Goal: Task Accomplishment & Management: Use online tool/utility

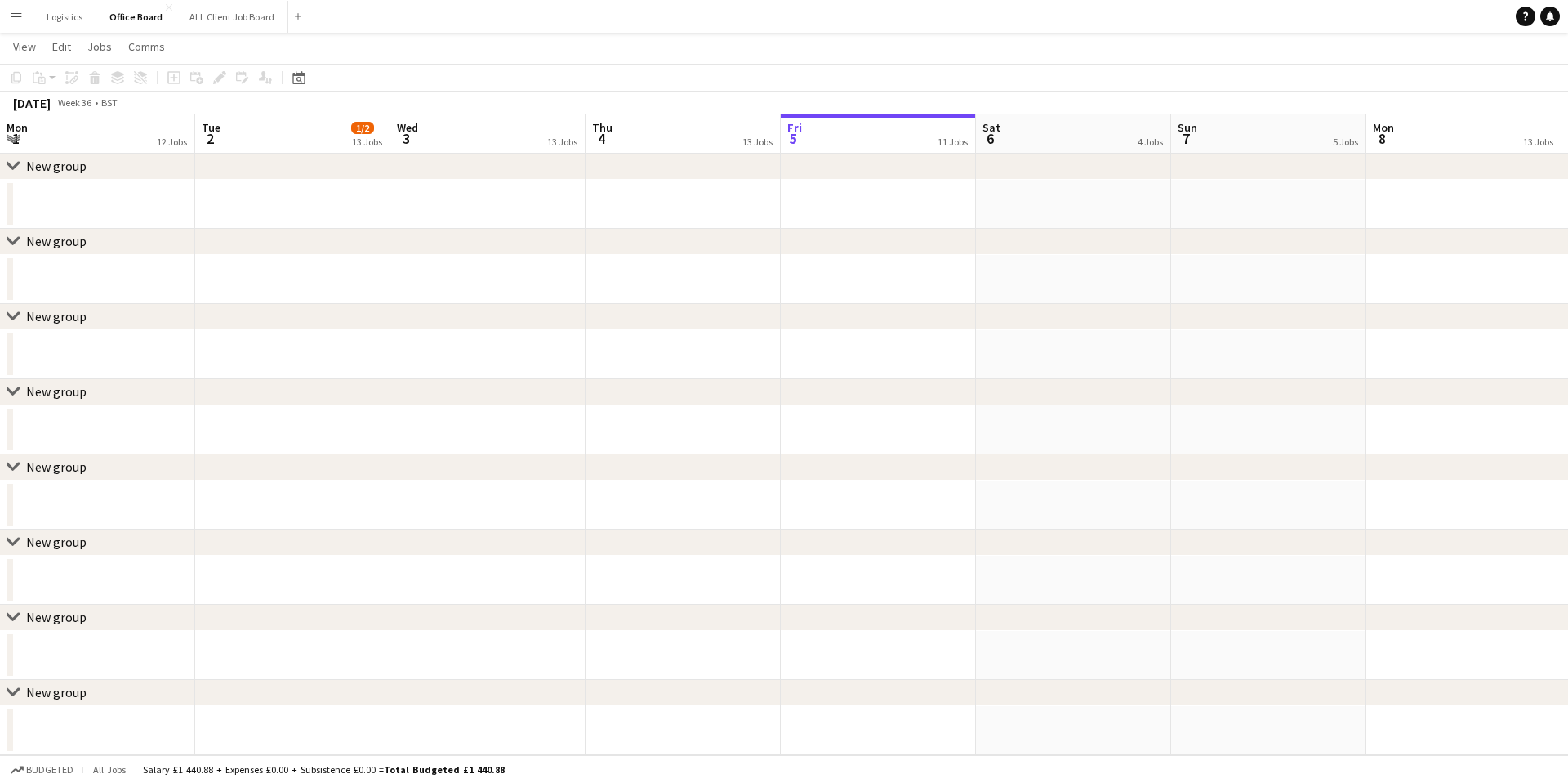
scroll to position [0, 617]
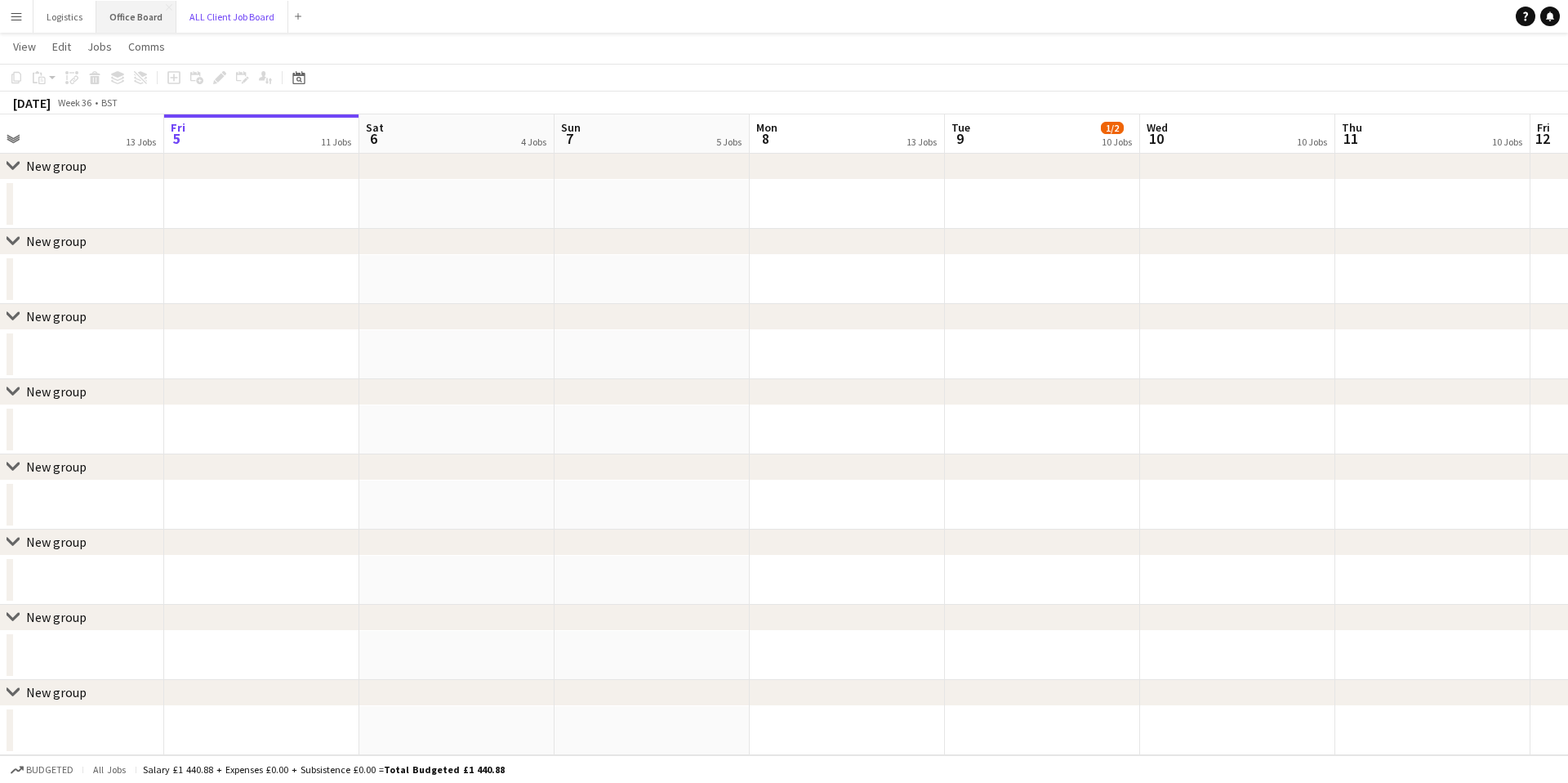
drag, startPoint x: 225, startPoint y: 16, endPoint x: 142, endPoint y: 24, distance: 83.4
click at [224, 16] on button "ALL Client Job Board Close" at bounding box center [233, 16] width 112 height 32
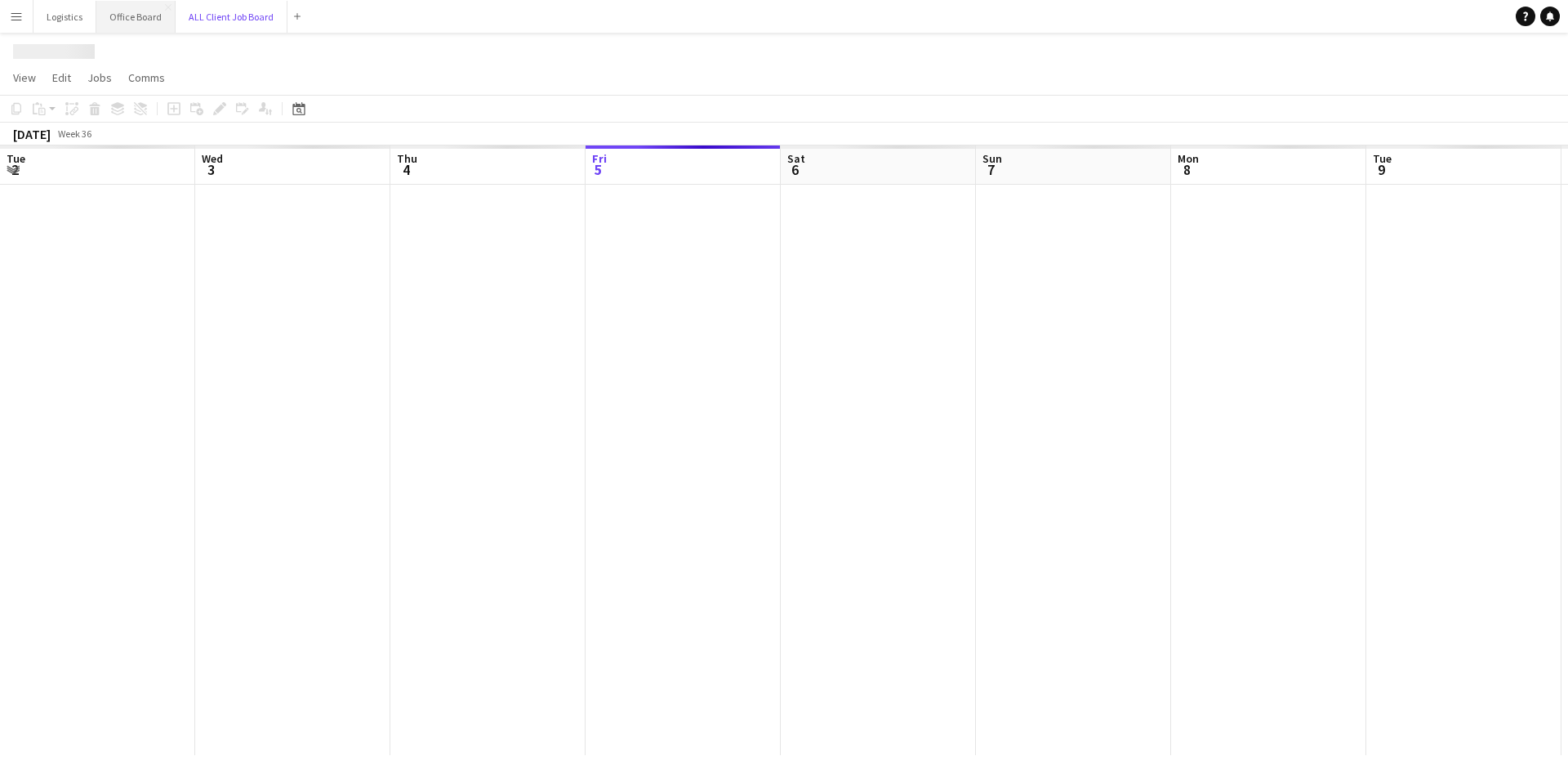
scroll to position [0, 391]
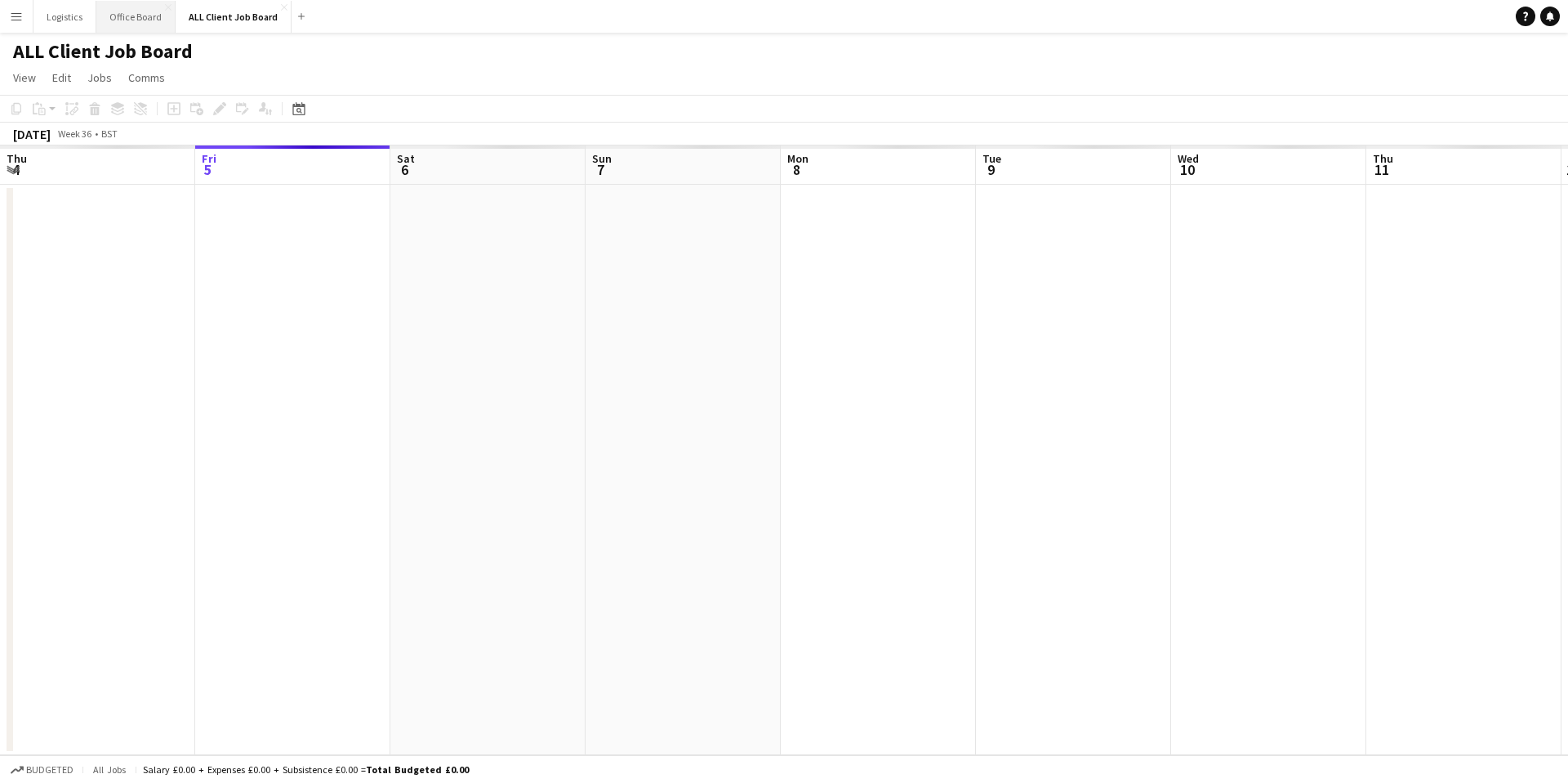
click at [131, 20] on button "Office Board Close" at bounding box center [136, 16] width 79 height 32
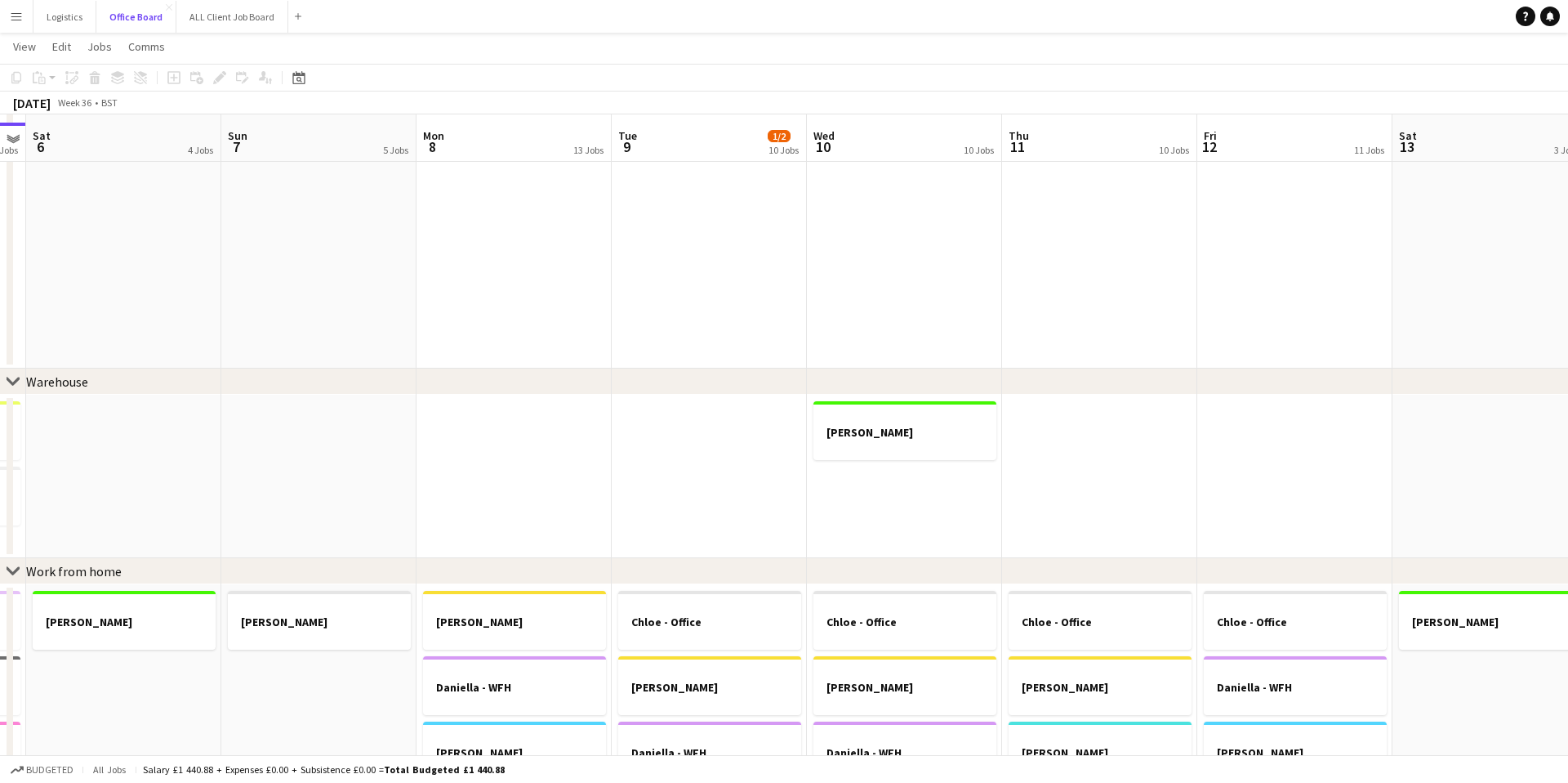
scroll to position [584, 0]
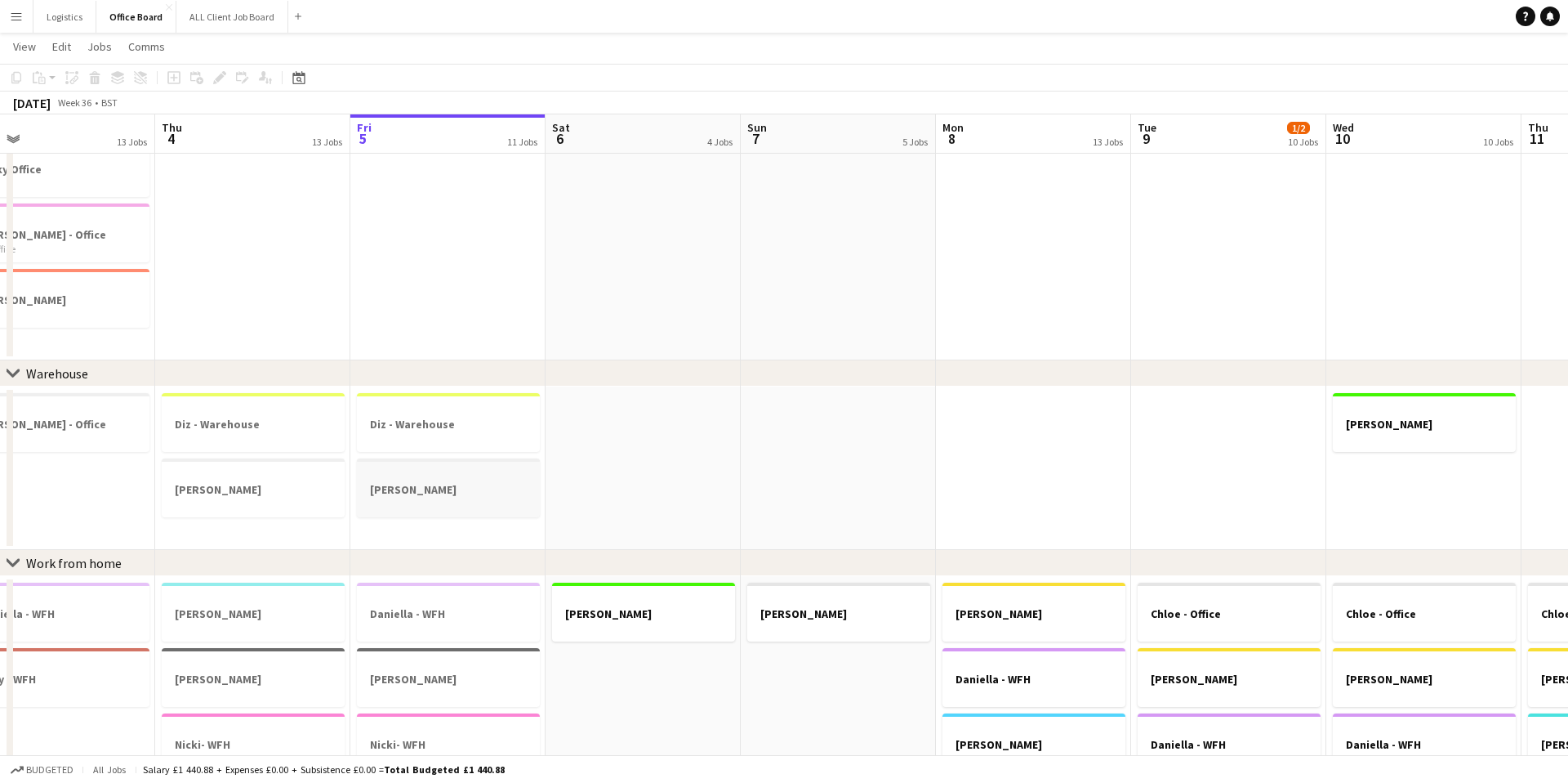
click at [441, 480] on div at bounding box center [449, 474] width 183 height 13
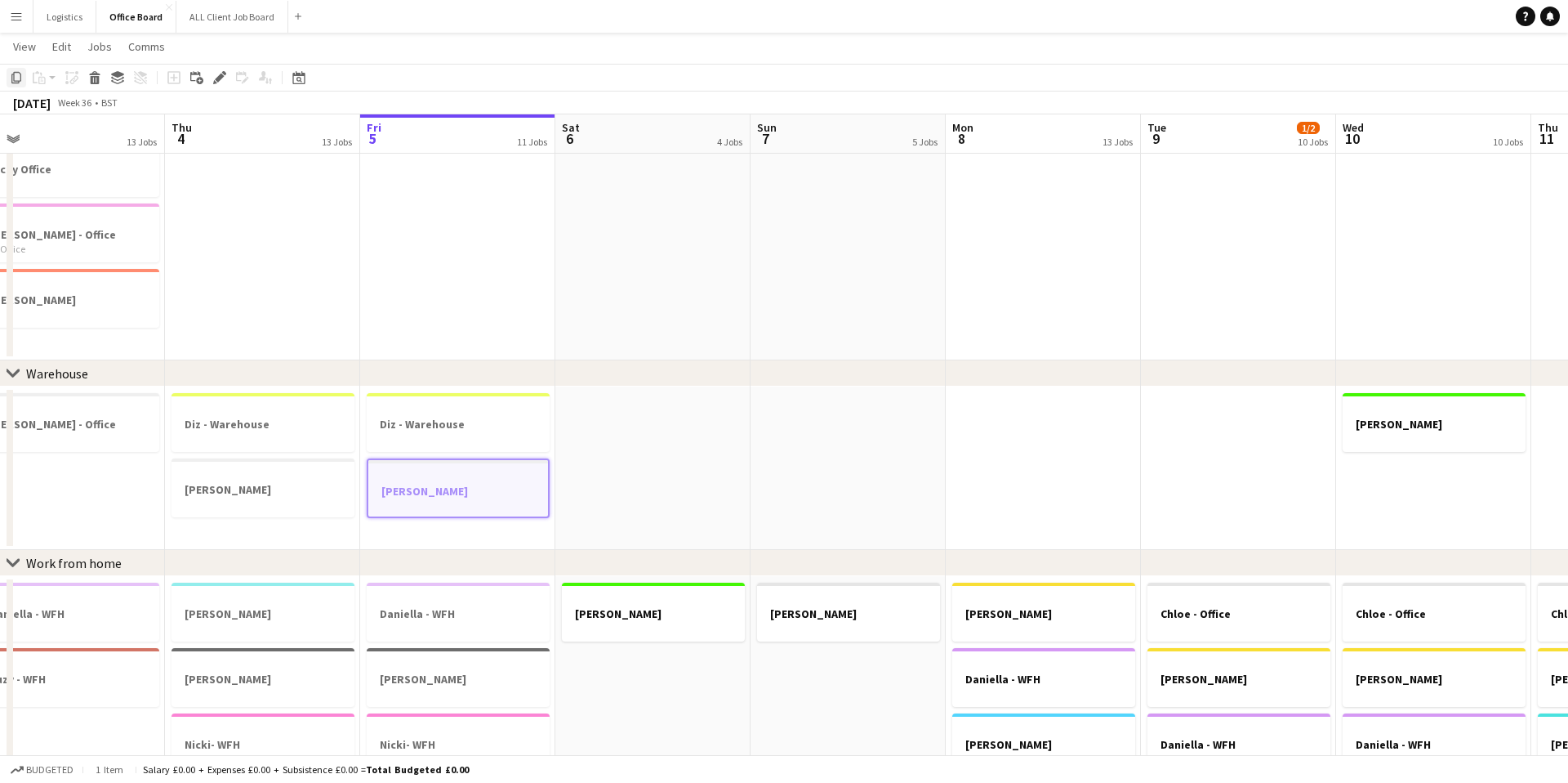
click at [14, 77] on icon "Copy" at bounding box center [16, 78] width 14 height 14
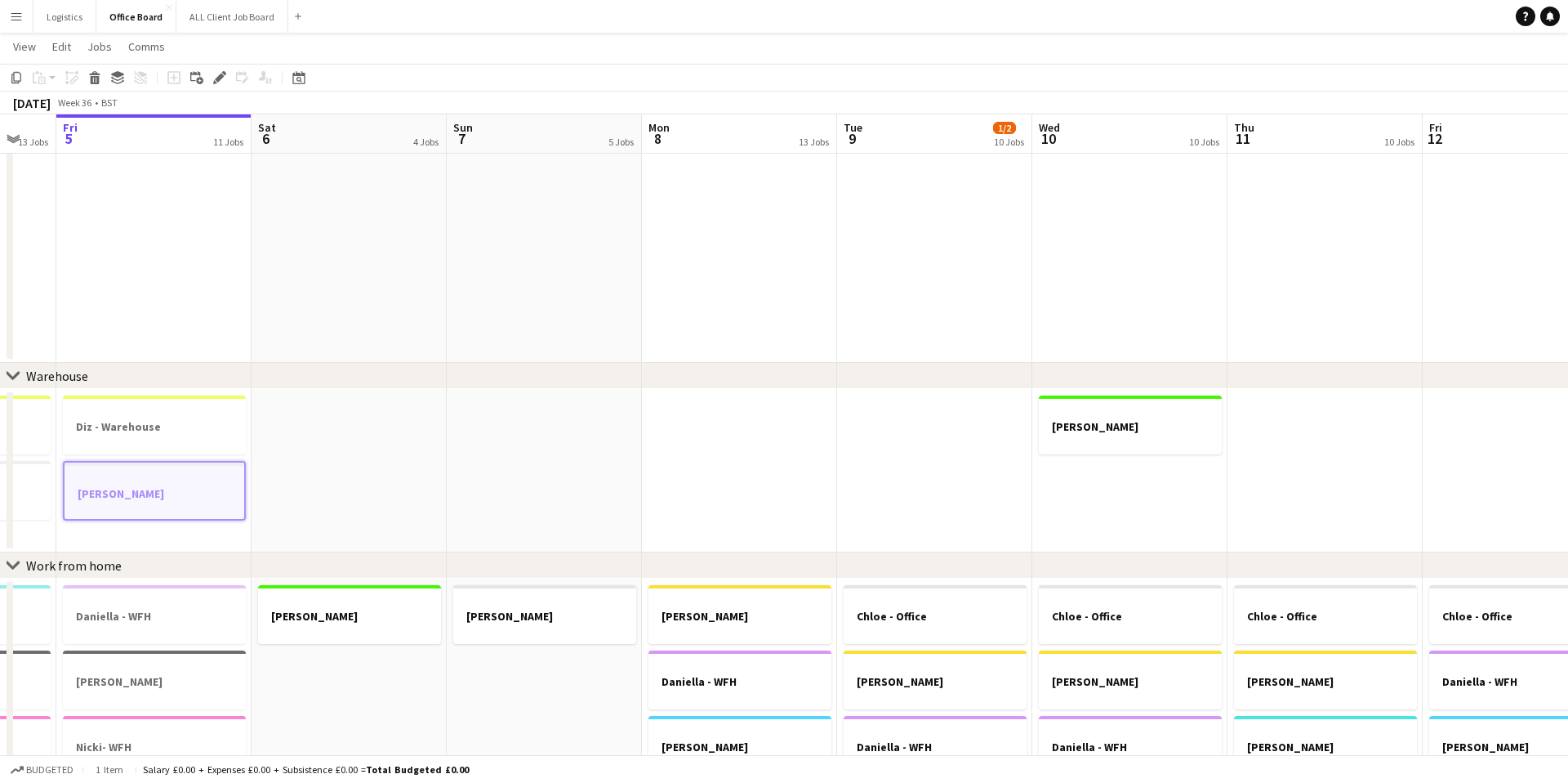
scroll to position [0, 532]
click at [757, 470] on app-date-cell at bounding box center [737, 470] width 195 height 163
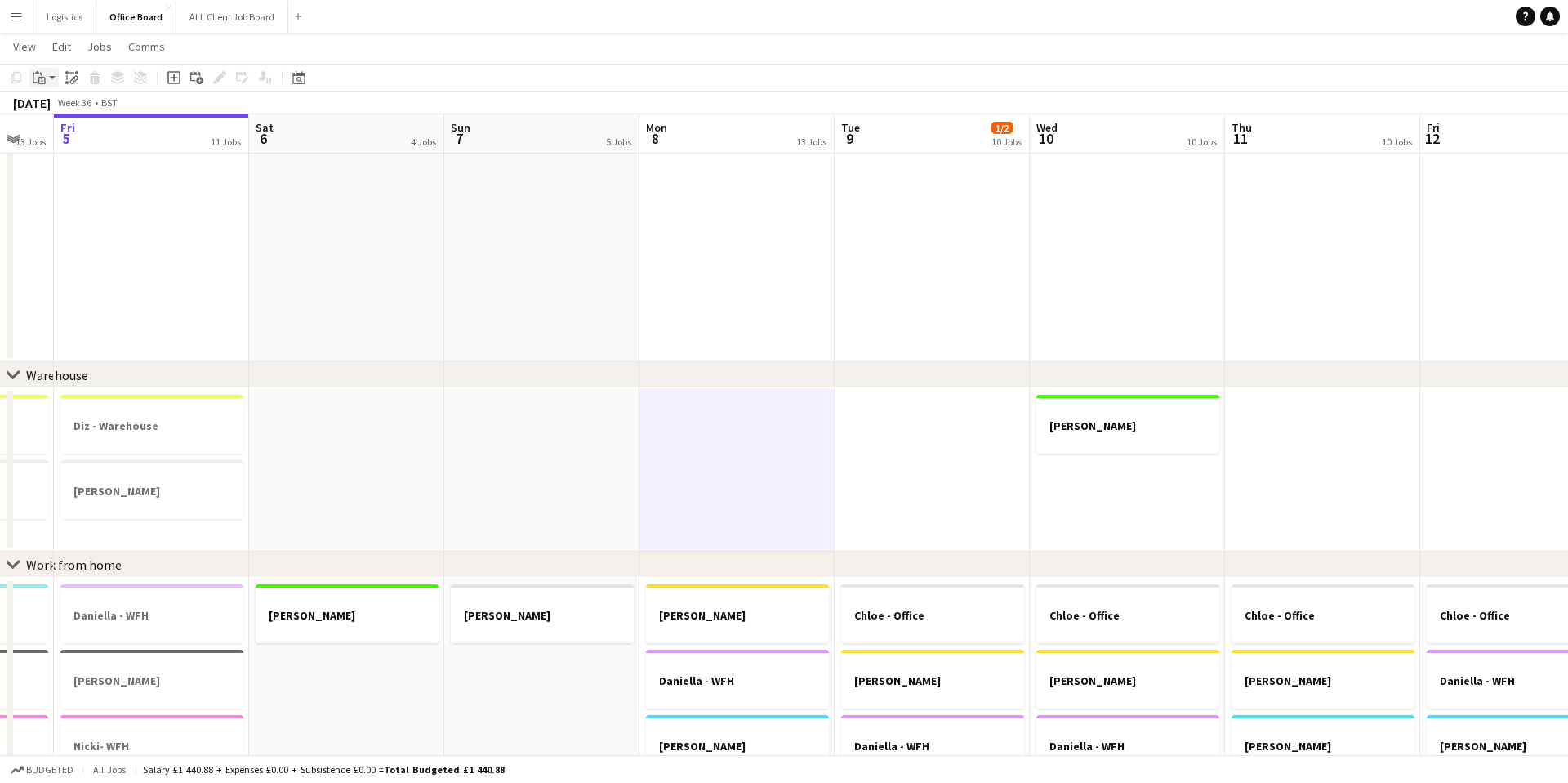
click at [50, 77] on app-action-btn "Paste" at bounding box center [43, 77] width 29 height 19
click at [80, 139] on link "Paste with crew Command Shift V" at bounding box center [108, 136] width 129 height 14
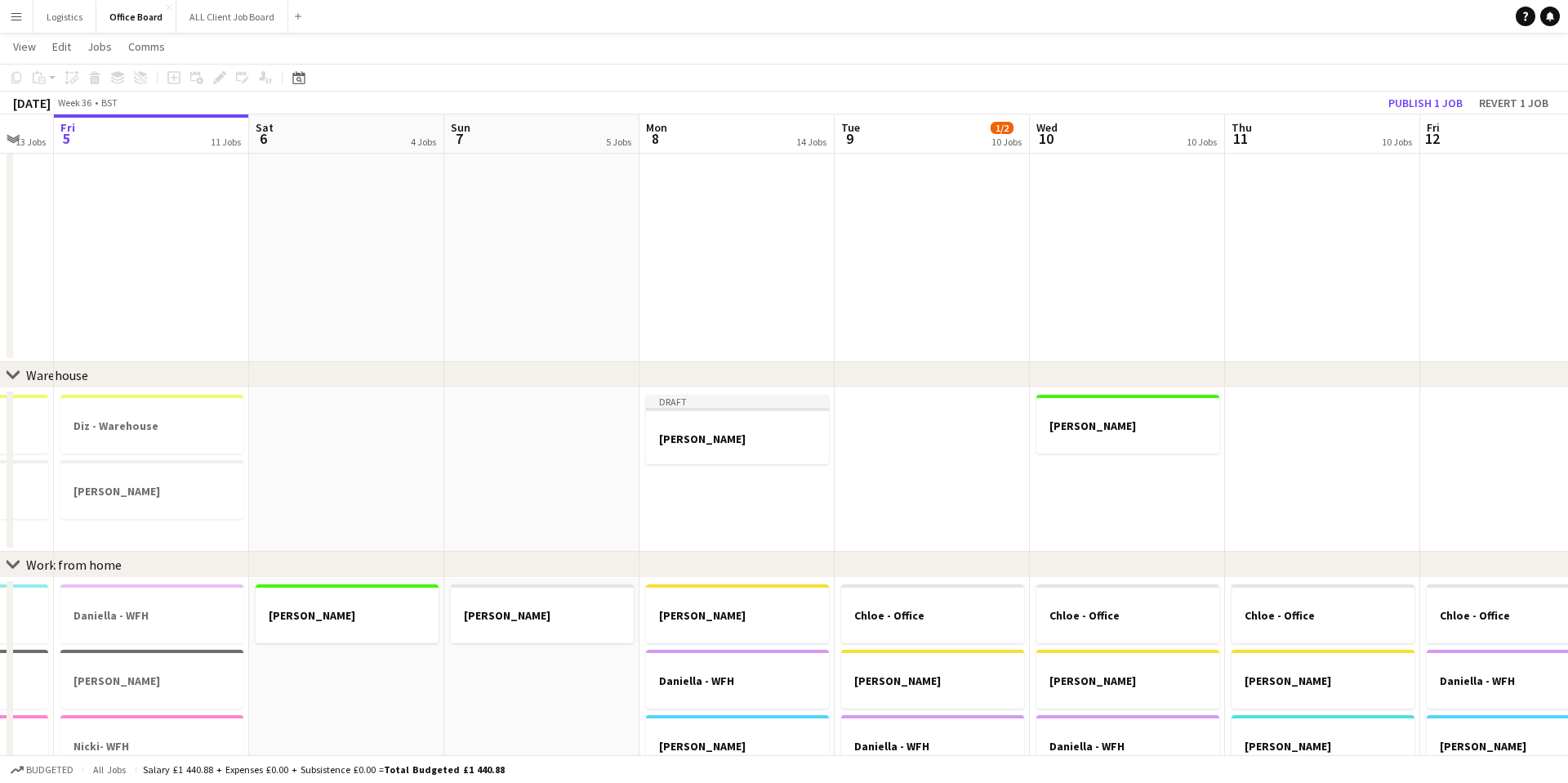
click at [904, 478] on app-date-cell at bounding box center [932, 469] width 195 height 163
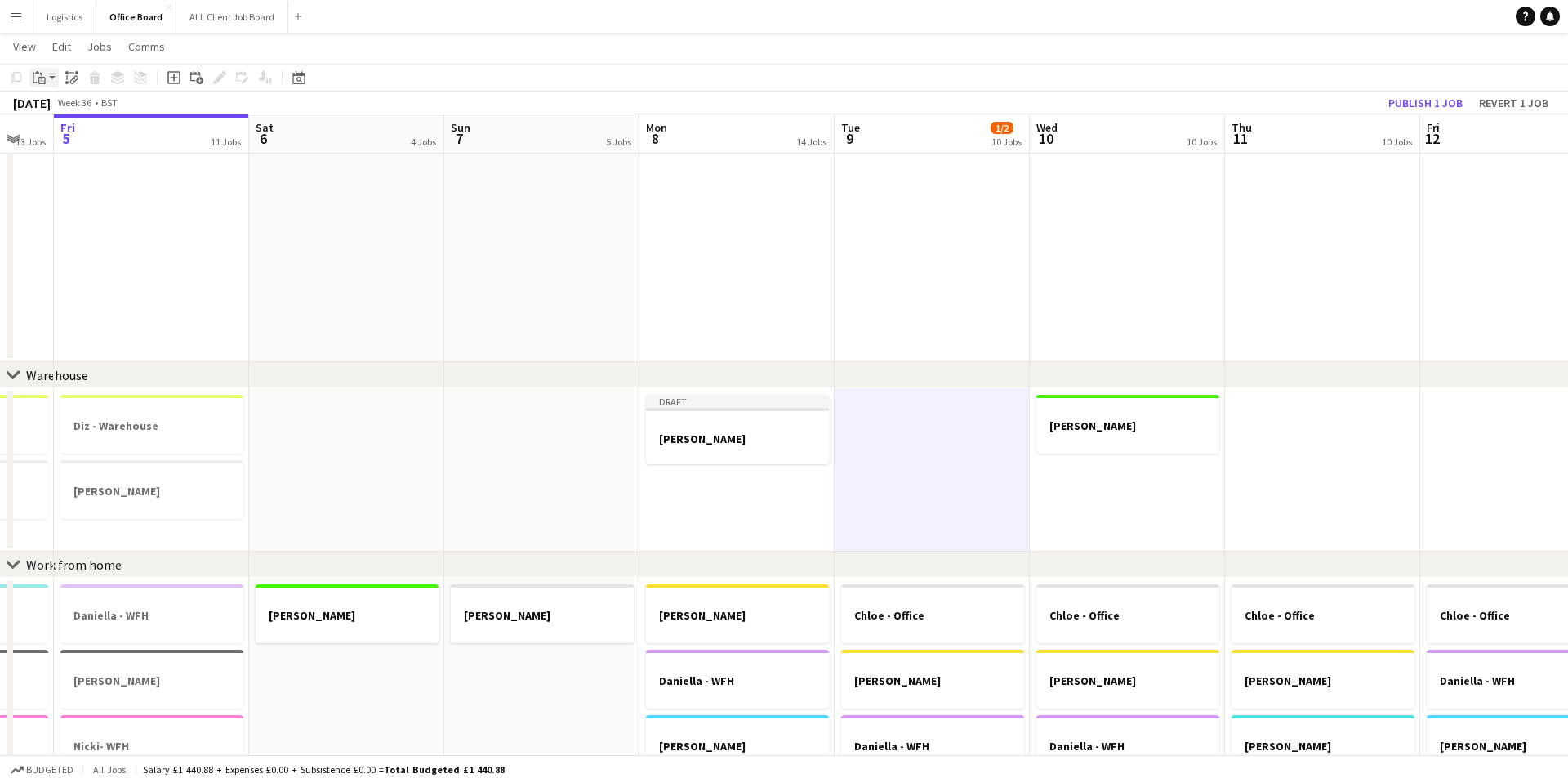
click at [53, 77] on app-action-btn "Paste" at bounding box center [43, 77] width 29 height 19
click at [67, 137] on link "Paste with crew Command Shift V" at bounding box center [108, 136] width 129 height 14
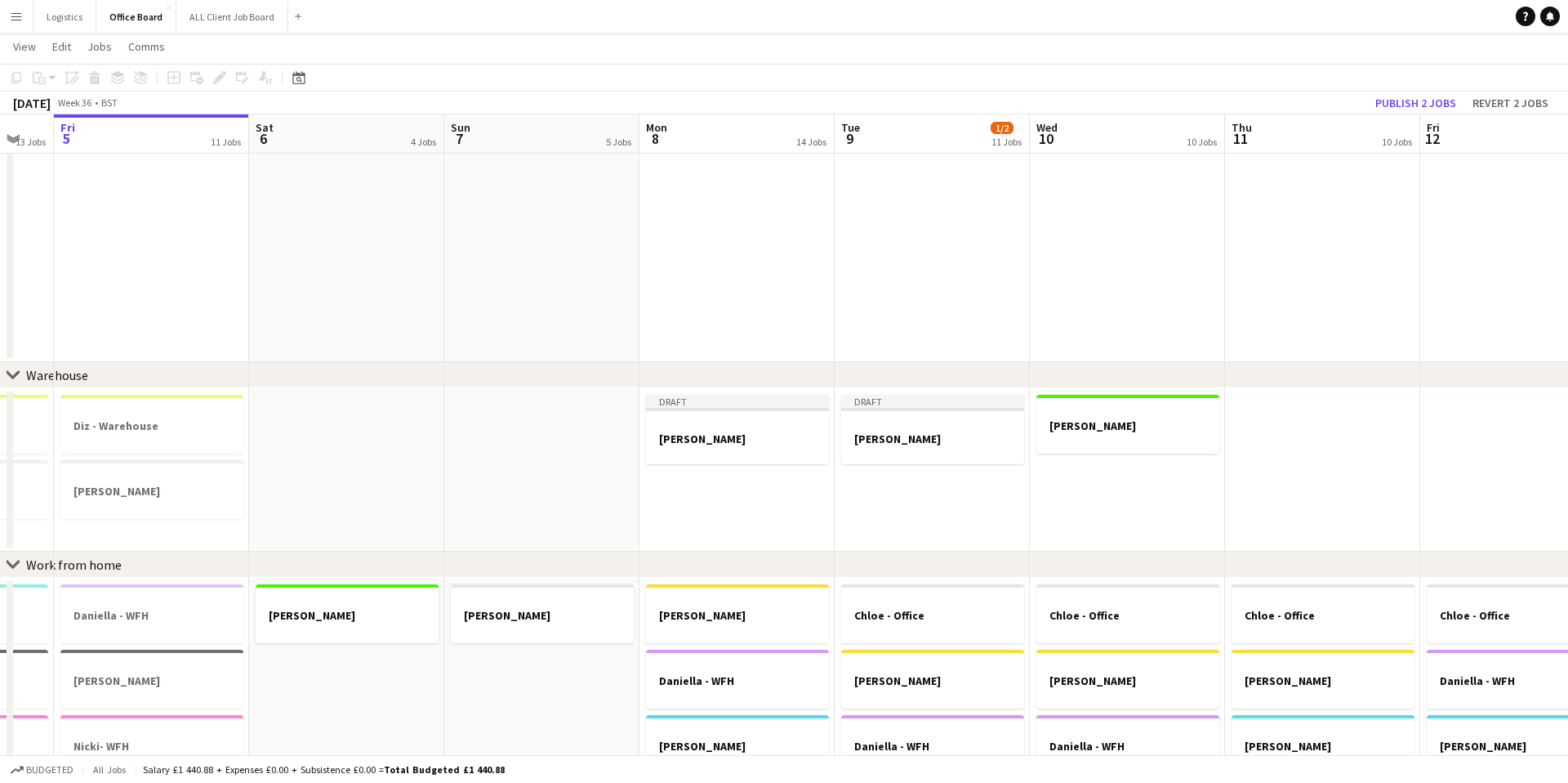
scroll to position [583, 0]
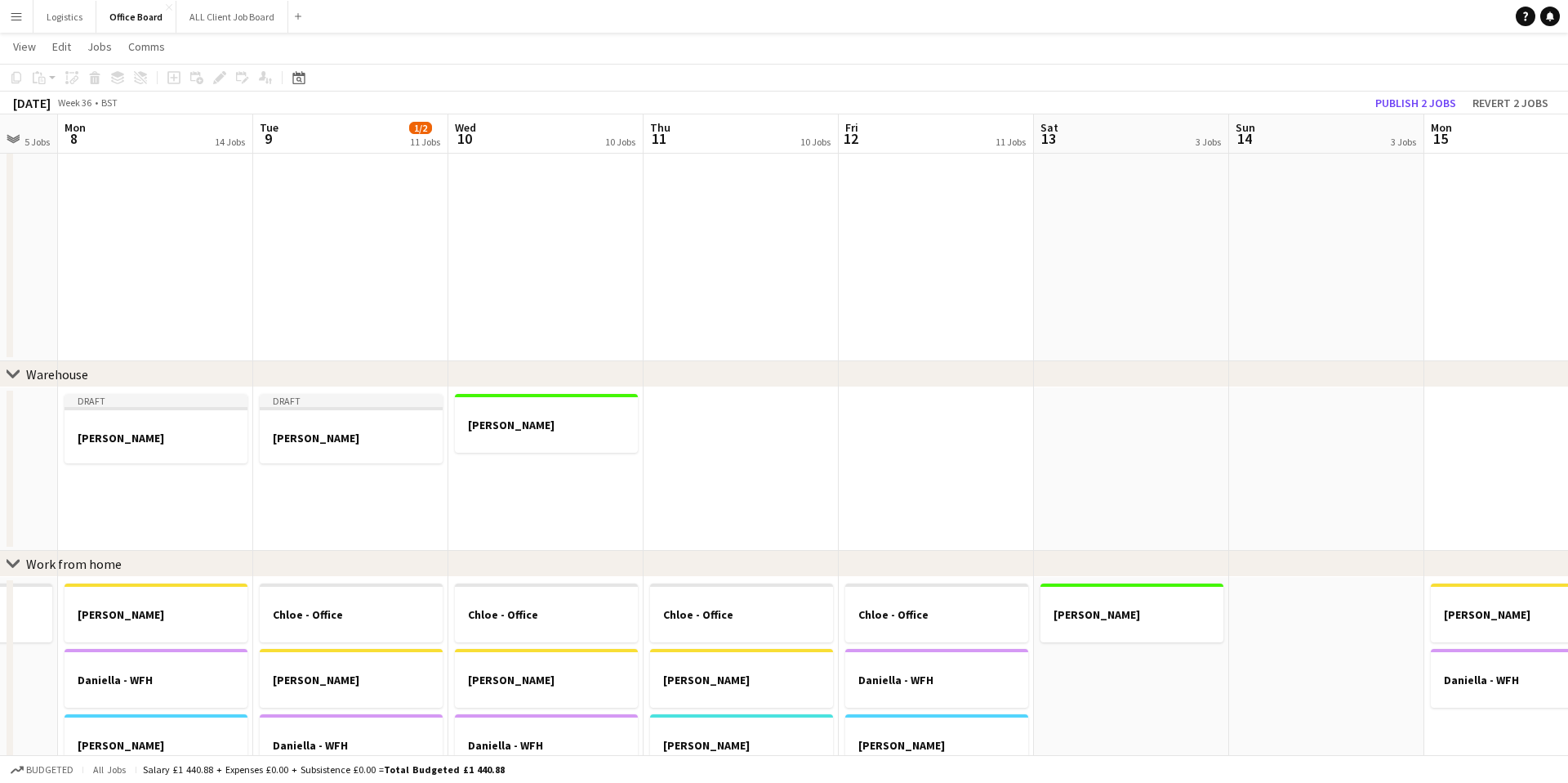
click at [484, 478] on app-date-cell "[PERSON_NAME]" at bounding box center [546, 468] width 195 height 163
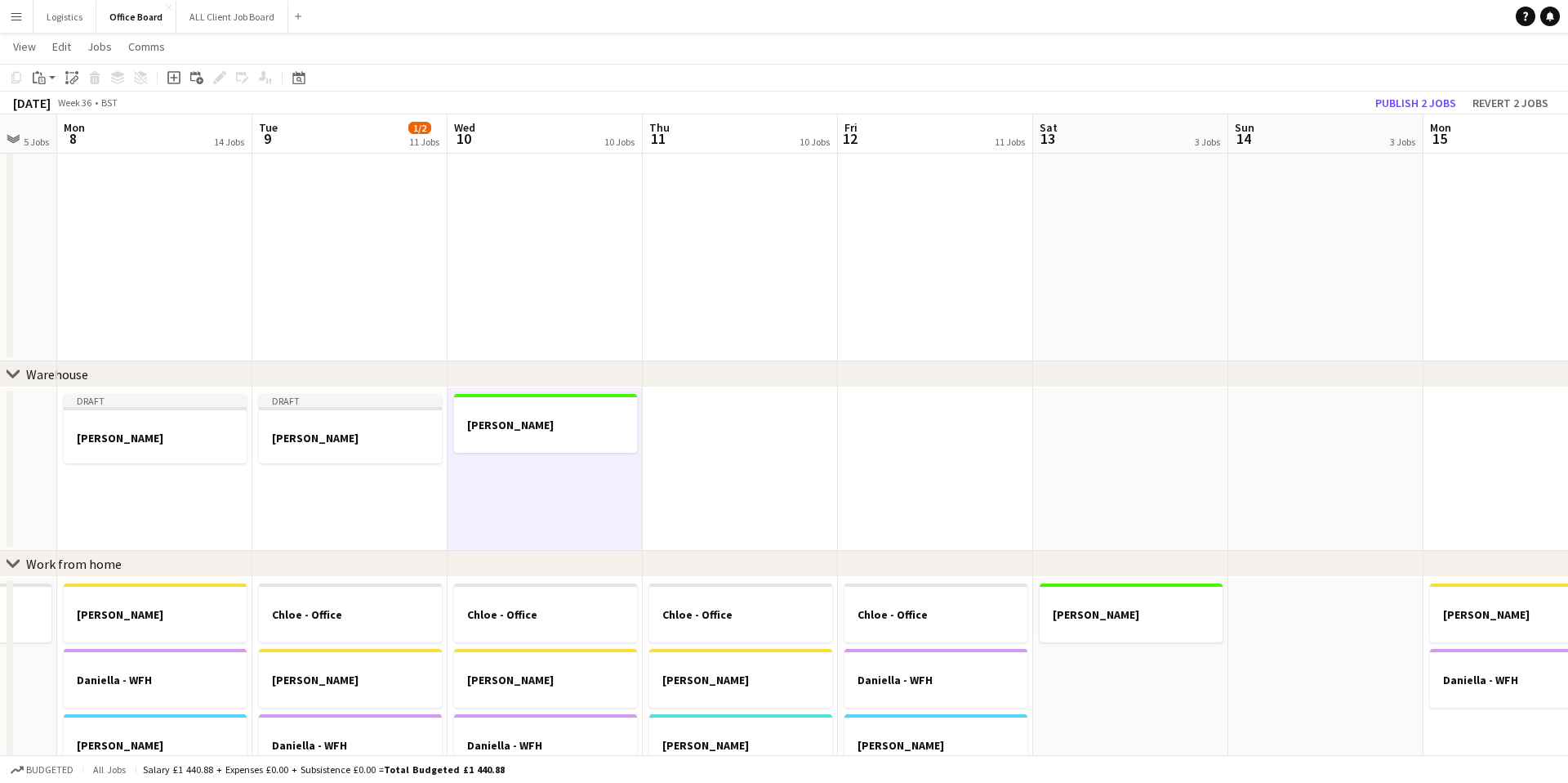
scroll to position [579, 0]
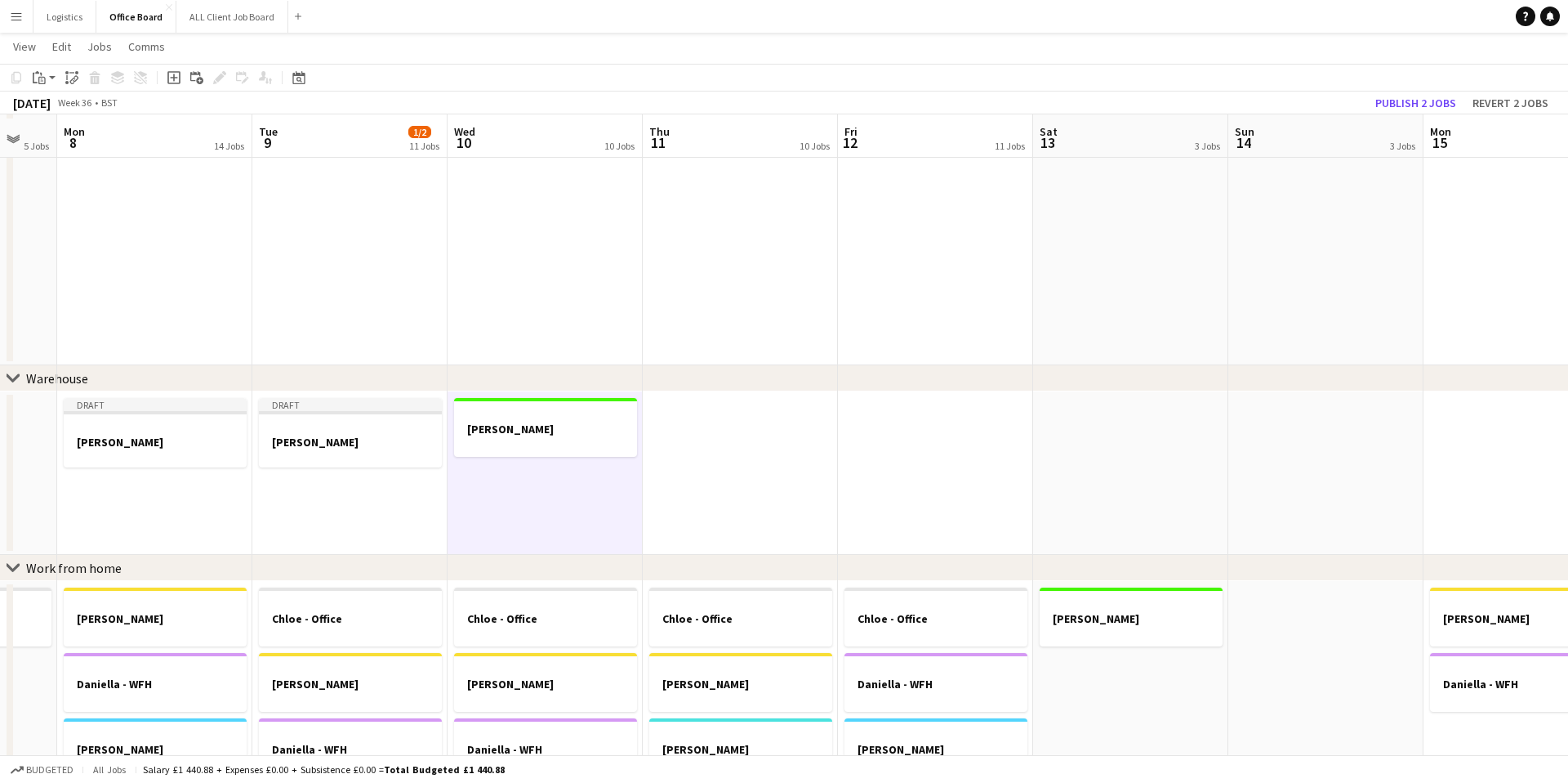
drag, startPoint x: 52, startPoint y: 76, endPoint x: 56, endPoint y: 98, distance: 22.4
click at [52, 76] on app-action-btn "Paste" at bounding box center [43, 77] width 29 height 19
click at [77, 138] on link "Paste with crew Command Shift V" at bounding box center [108, 136] width 129 height 14
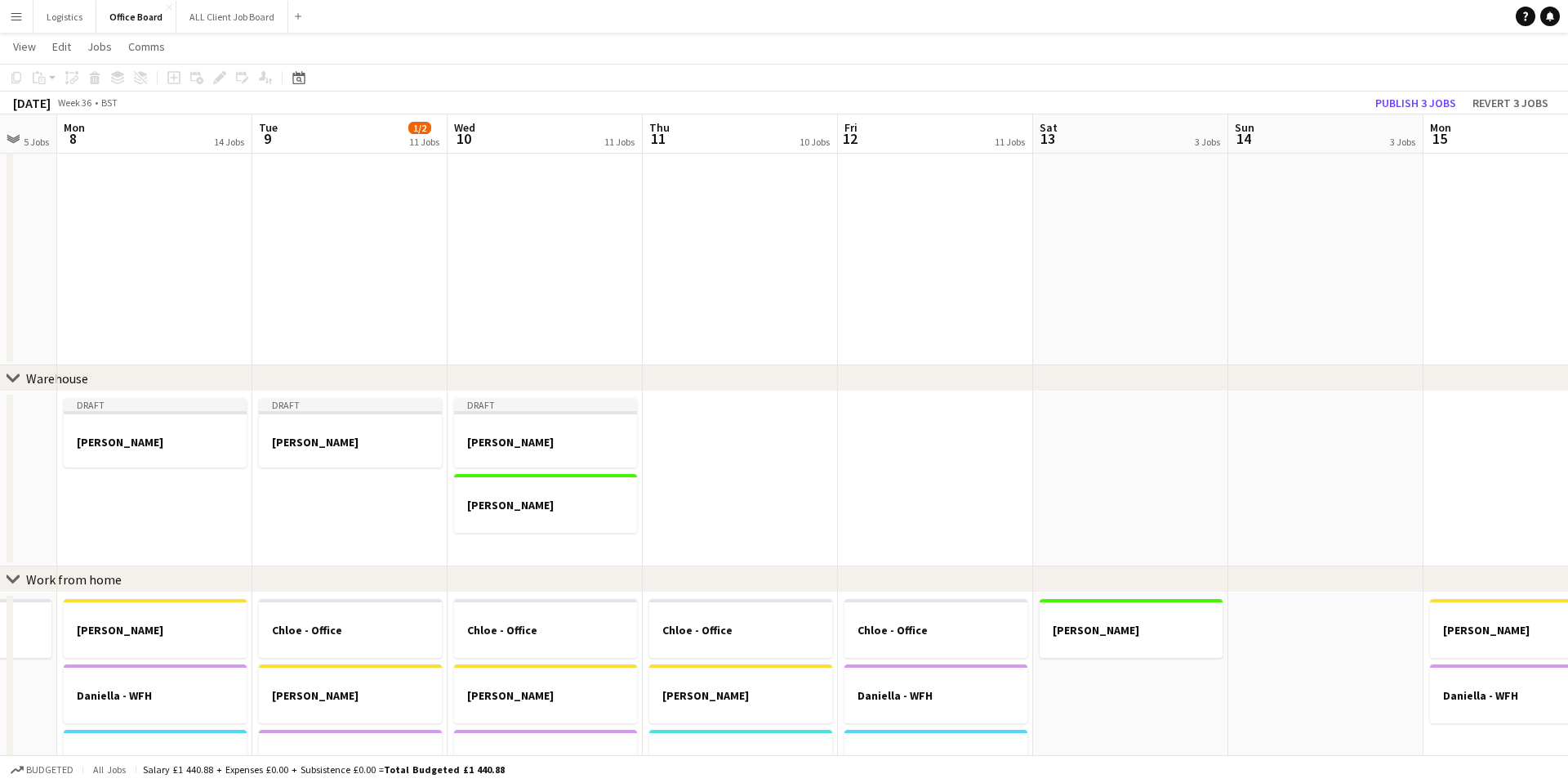
click at [715, 460] on app-date-cell at bounding box center [740, 478] width 195 height 175
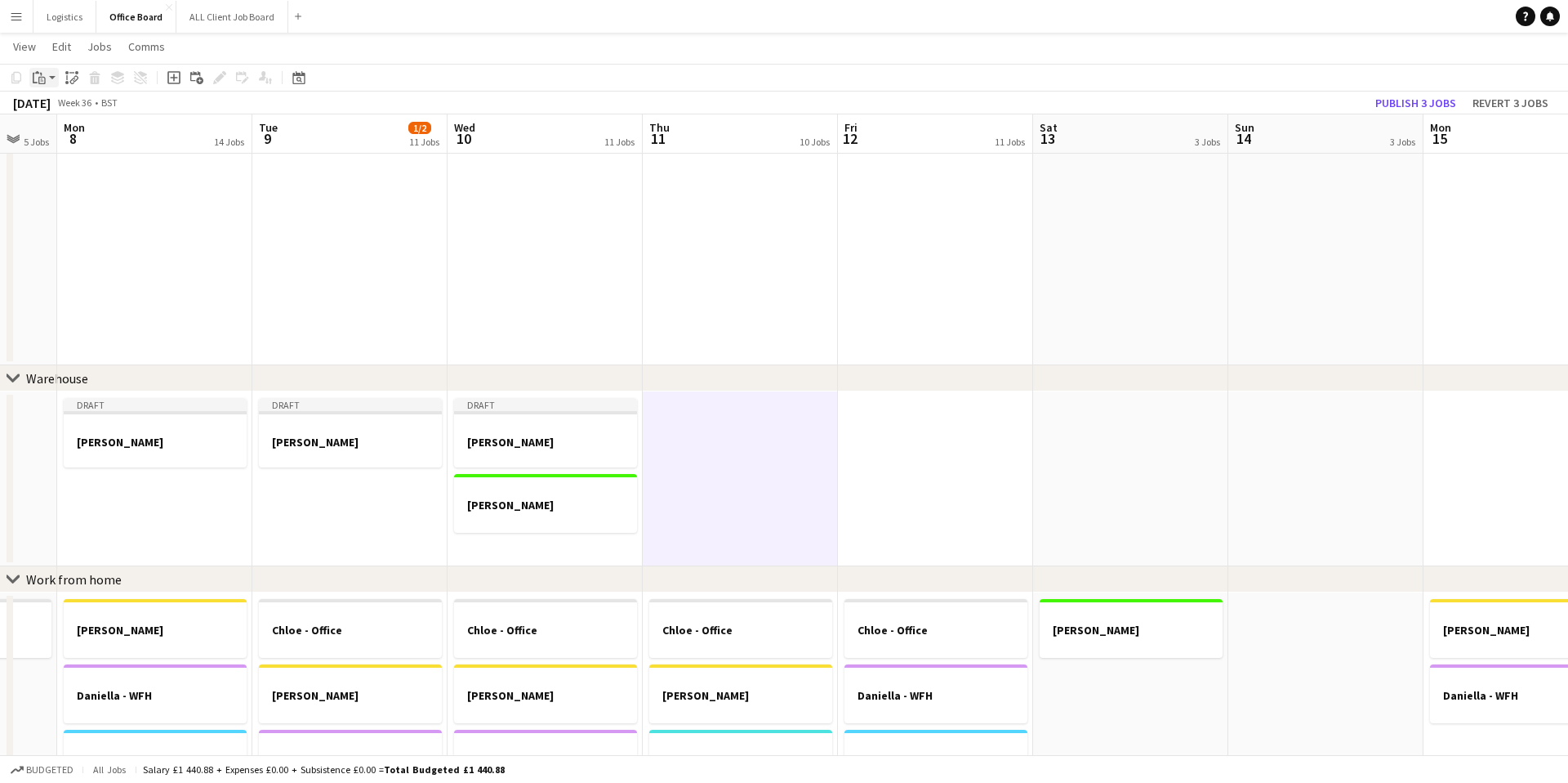
click at [54, 74] on app-action-btn "Paste" at bounding box center [43, 77] width 29 height 19
click at [74, 135] on link "Paste with crew Command Shift V" at bounding box center [108, 136] width 129 height 14
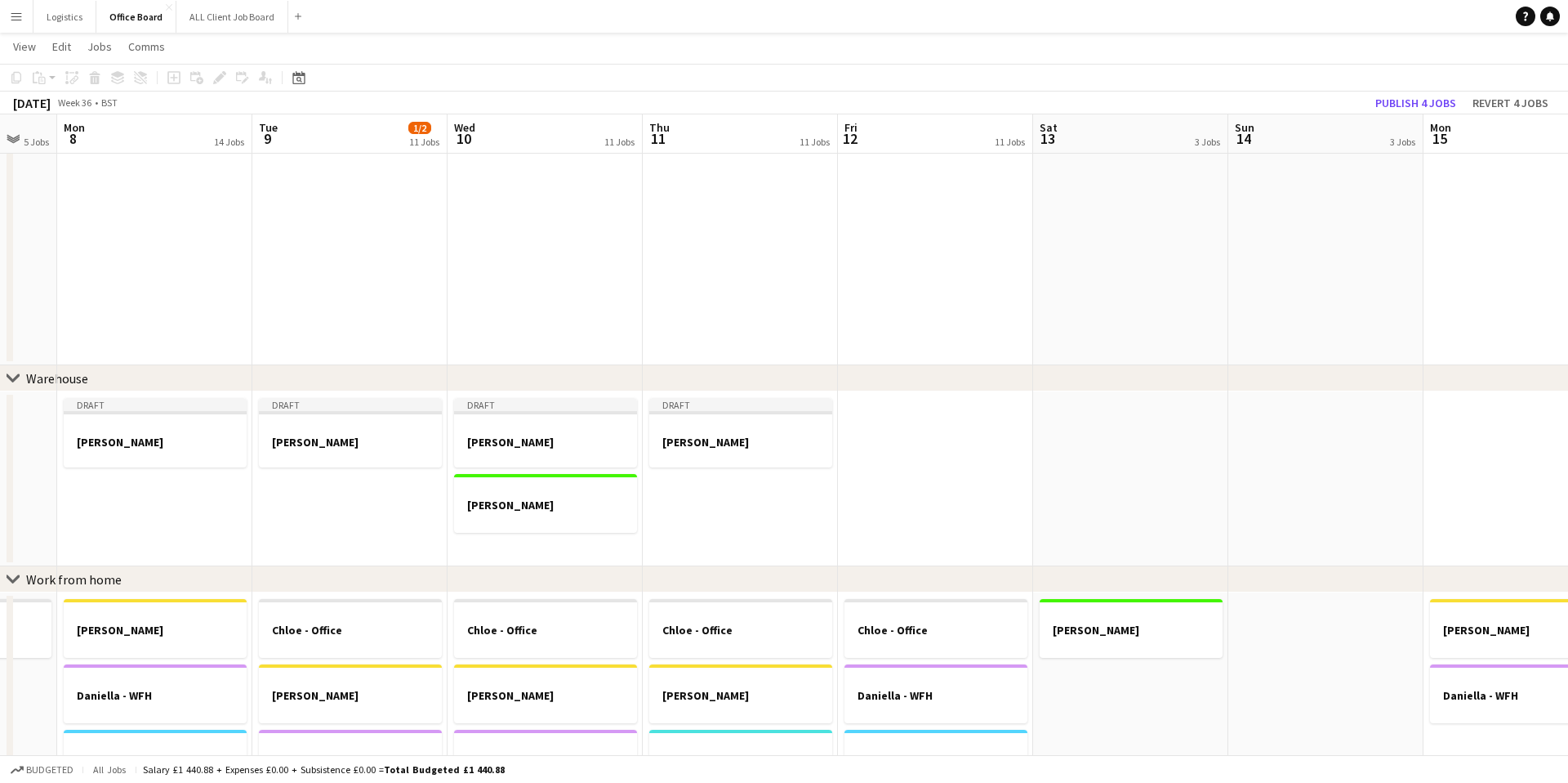
click at [892, 444] on app-date-cell at bounding box center [935, 478] width 195 height 175
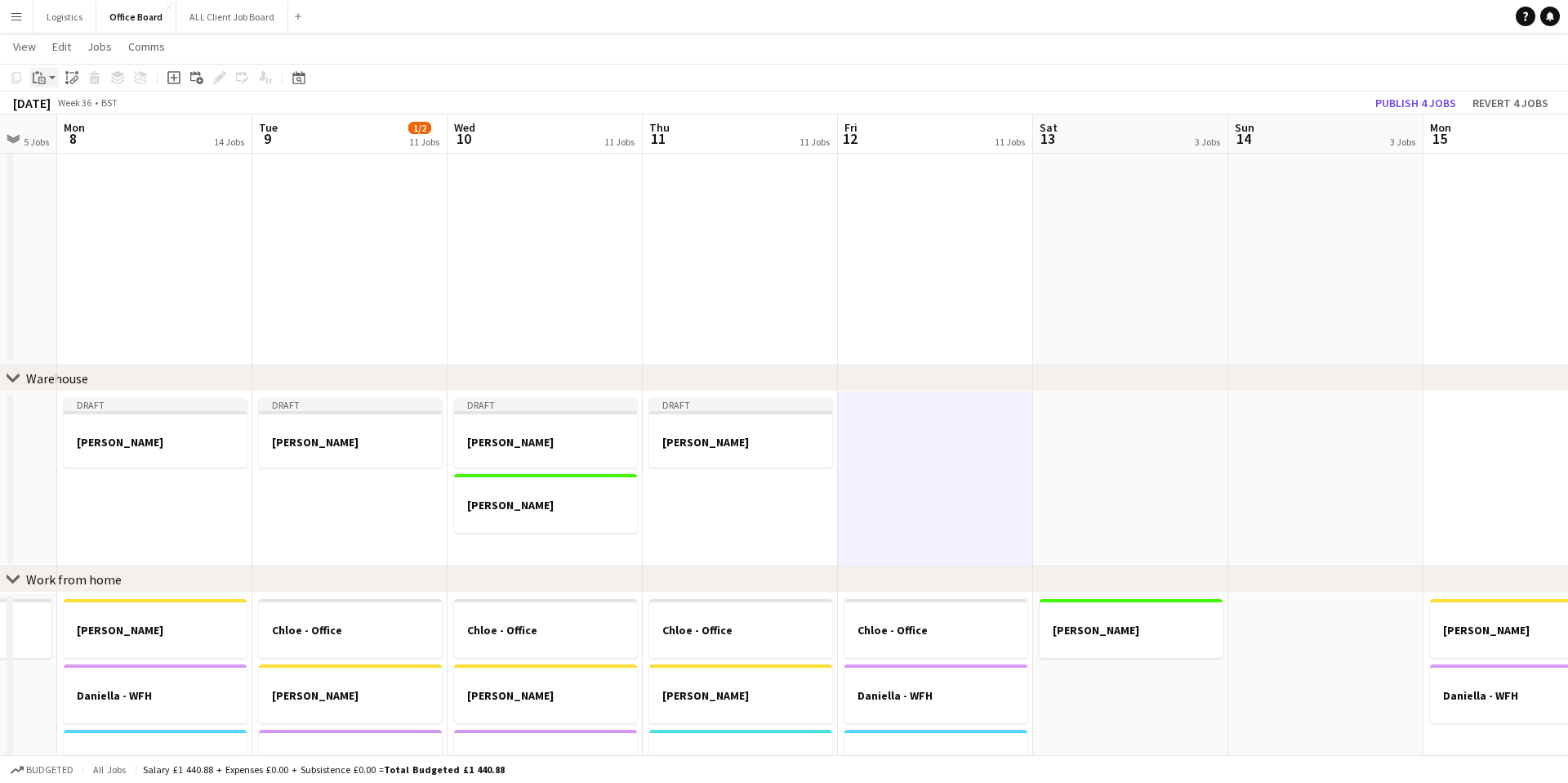
click at [54, 77] on app-action-btn "Paste" at bounding box center [43, 77] width 29 height 19
click at [71, 134] on link "Paste with crew Command Shift V" at bounding box center [108, 136] width 129 height 14
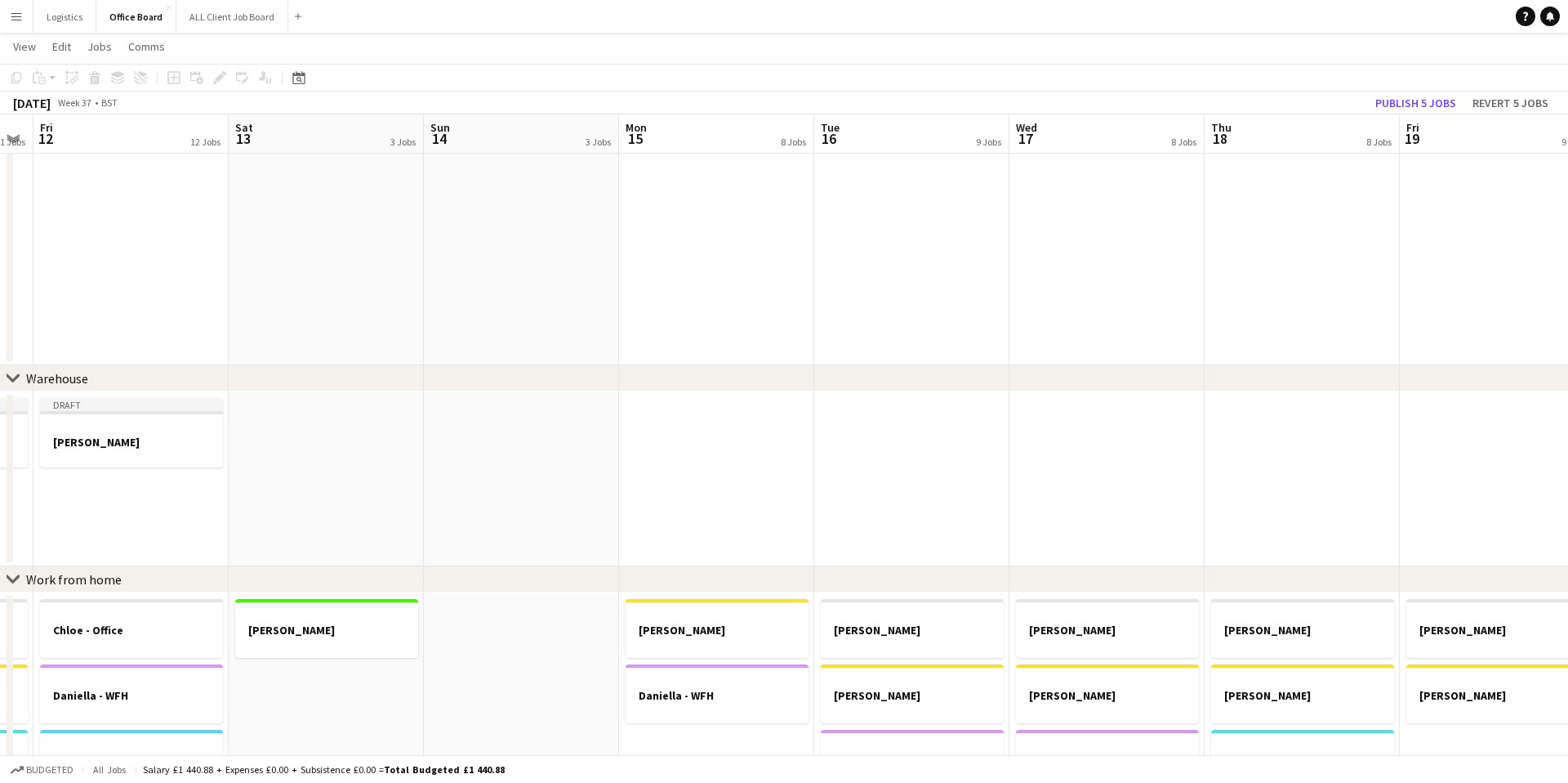
scroll to position [0, 751]
click at [710, 431] on app-date-cell at bounding box center [713, 478] width 195 height 175
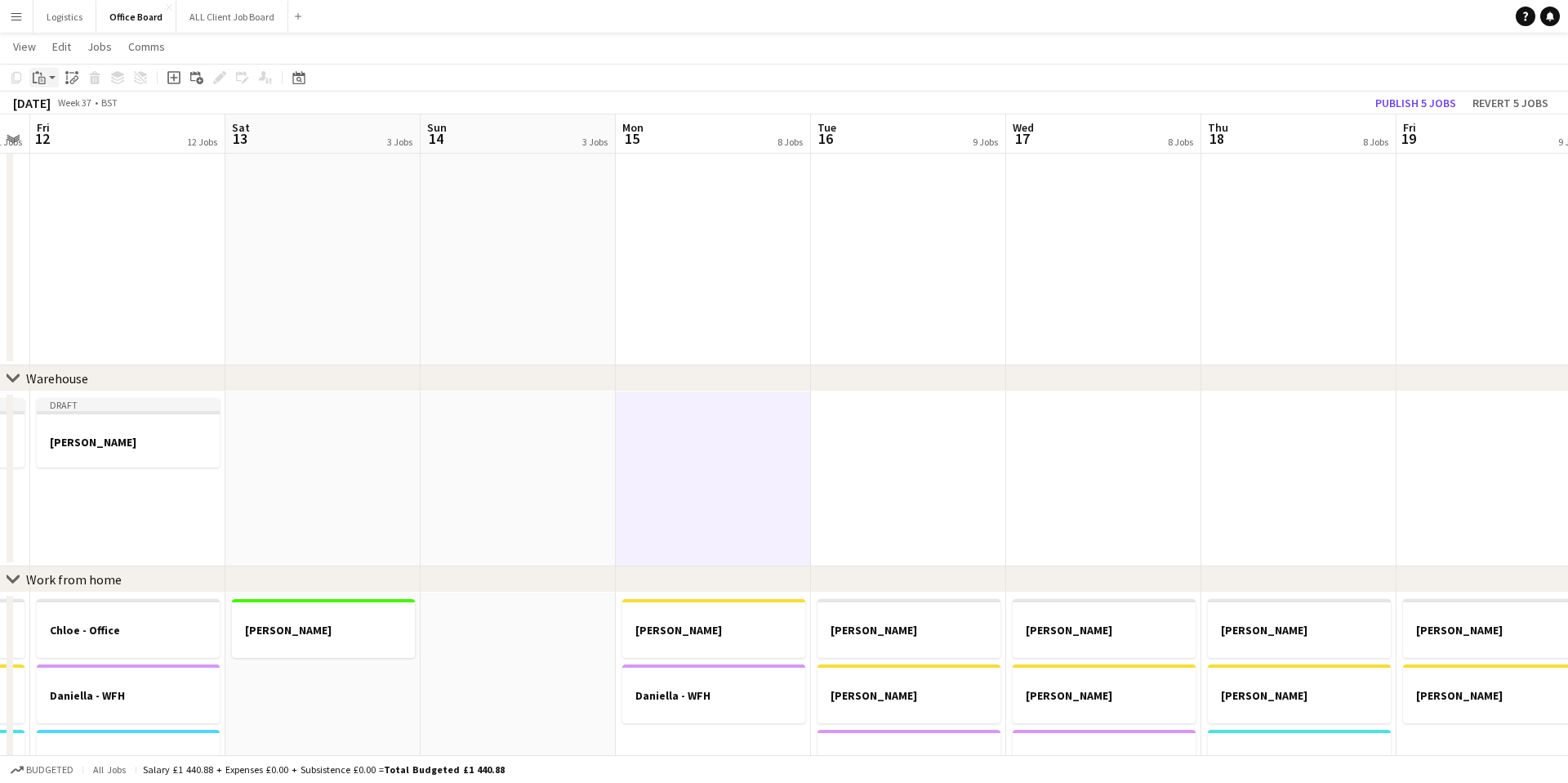
click at [52, 72] on app-action-btn "Paste" at bounding box center [43, 77] width 29 height 19
click at [75, 134] on link "Paste with crew Command Shift V" at bounding box center [108, 136] width 129 height 14
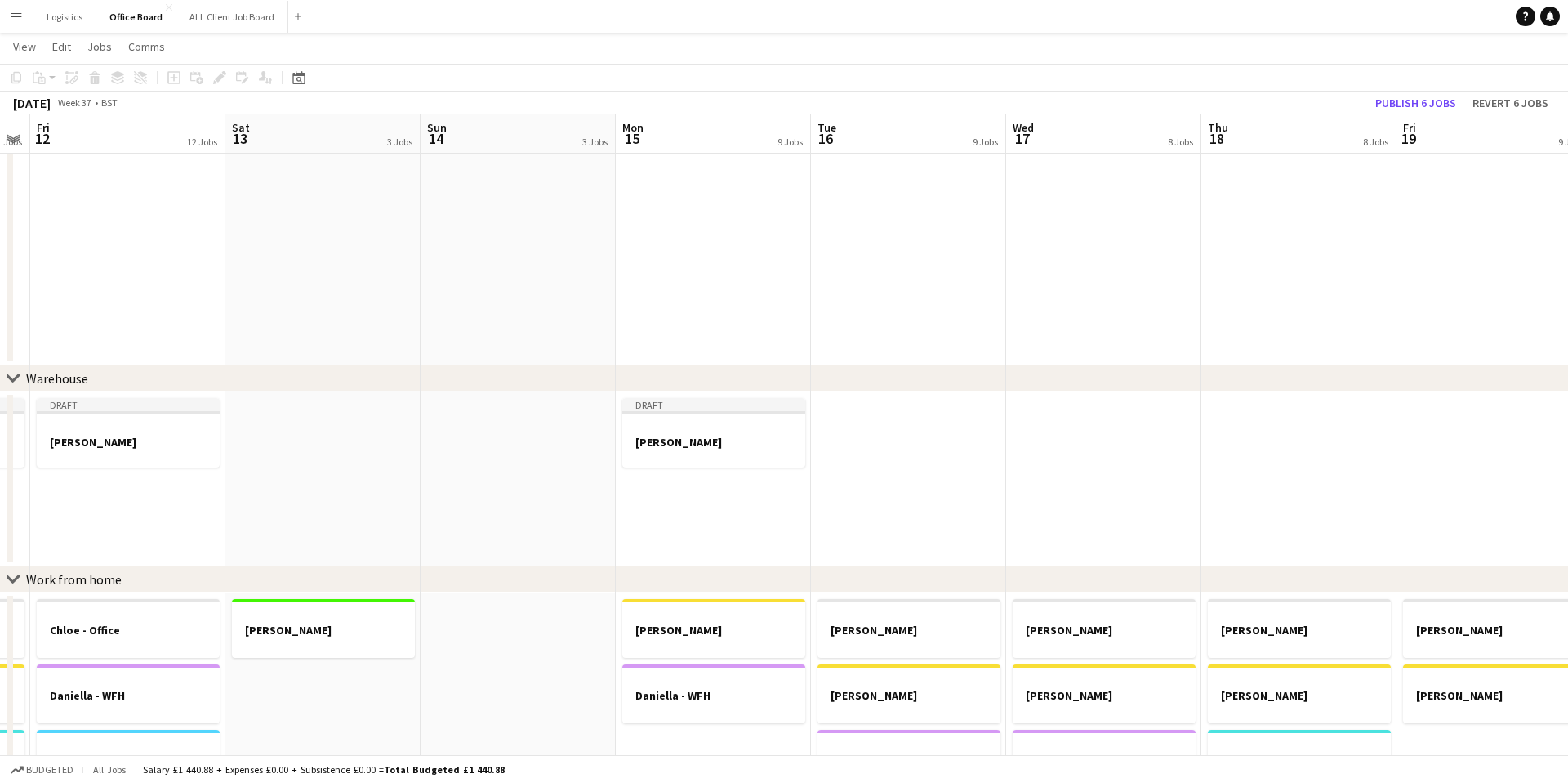
drag, startPoint x: 879, startPoint y: 442, endPoint x: 868, endPoint y: 441, distance: 11.0
click at [878, 442] on app-date-cell at bounding box center [908, 478] width 195 height 175
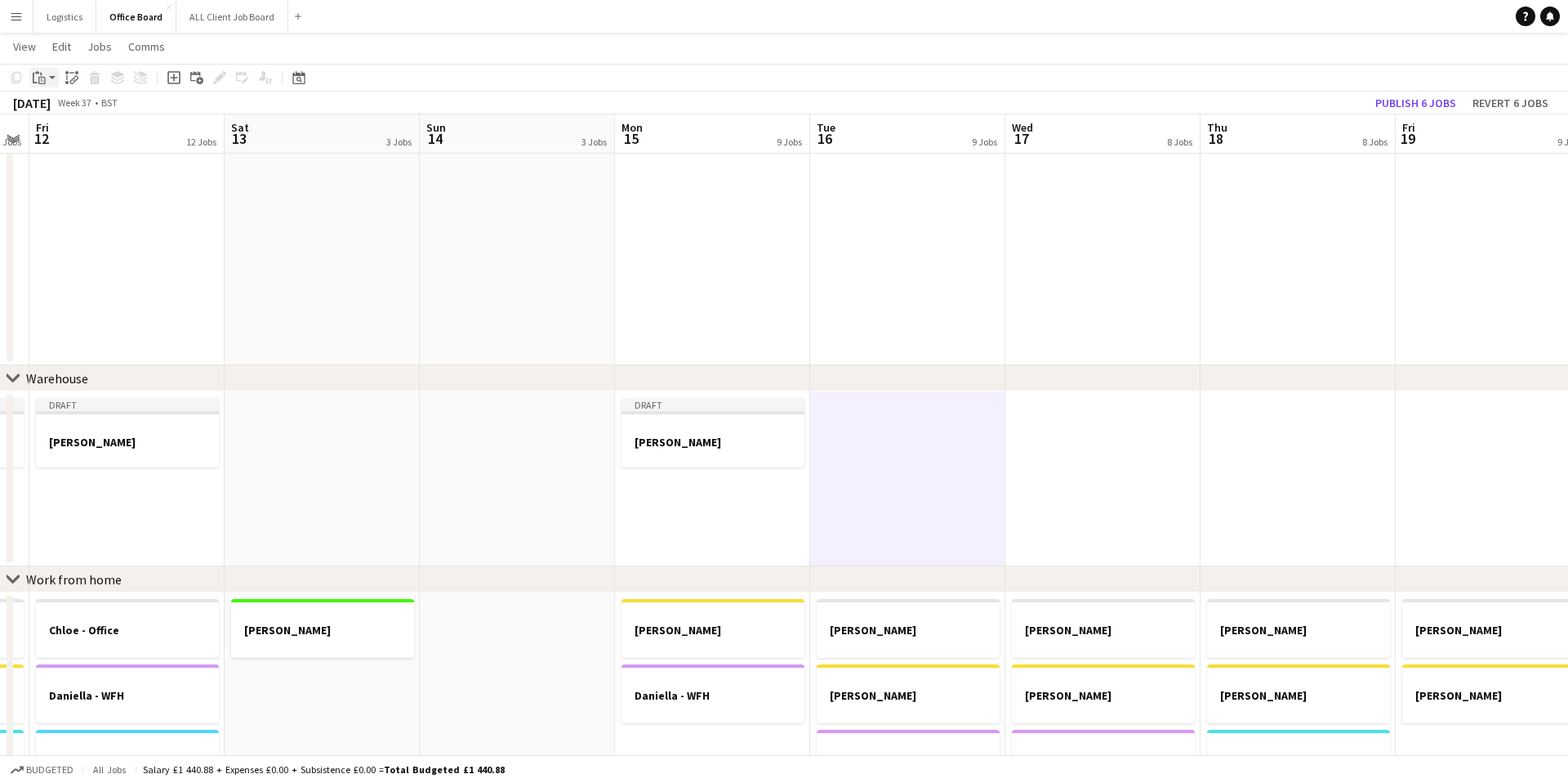
click at [51, 74] on app-action-btn "Paste" at bounding box center [43, 77] width 29 height 19
click at [88, 135] on link "Paste with crew Command Shift V" at bounding box center [108, 136] width 129 height 14
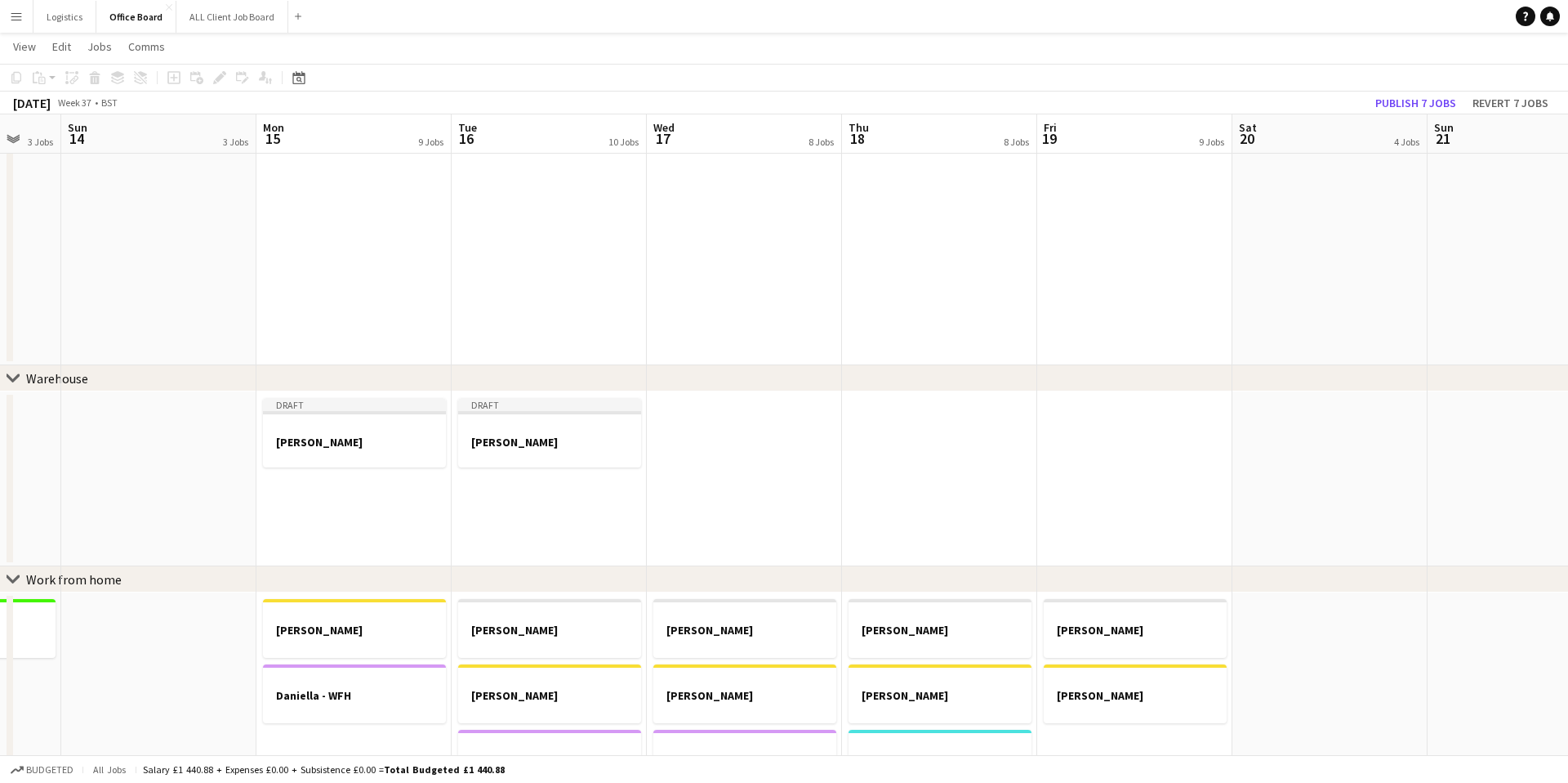
click at [715, 409] on app-date-cell at bounding box center [744, 478] width 195 height 175
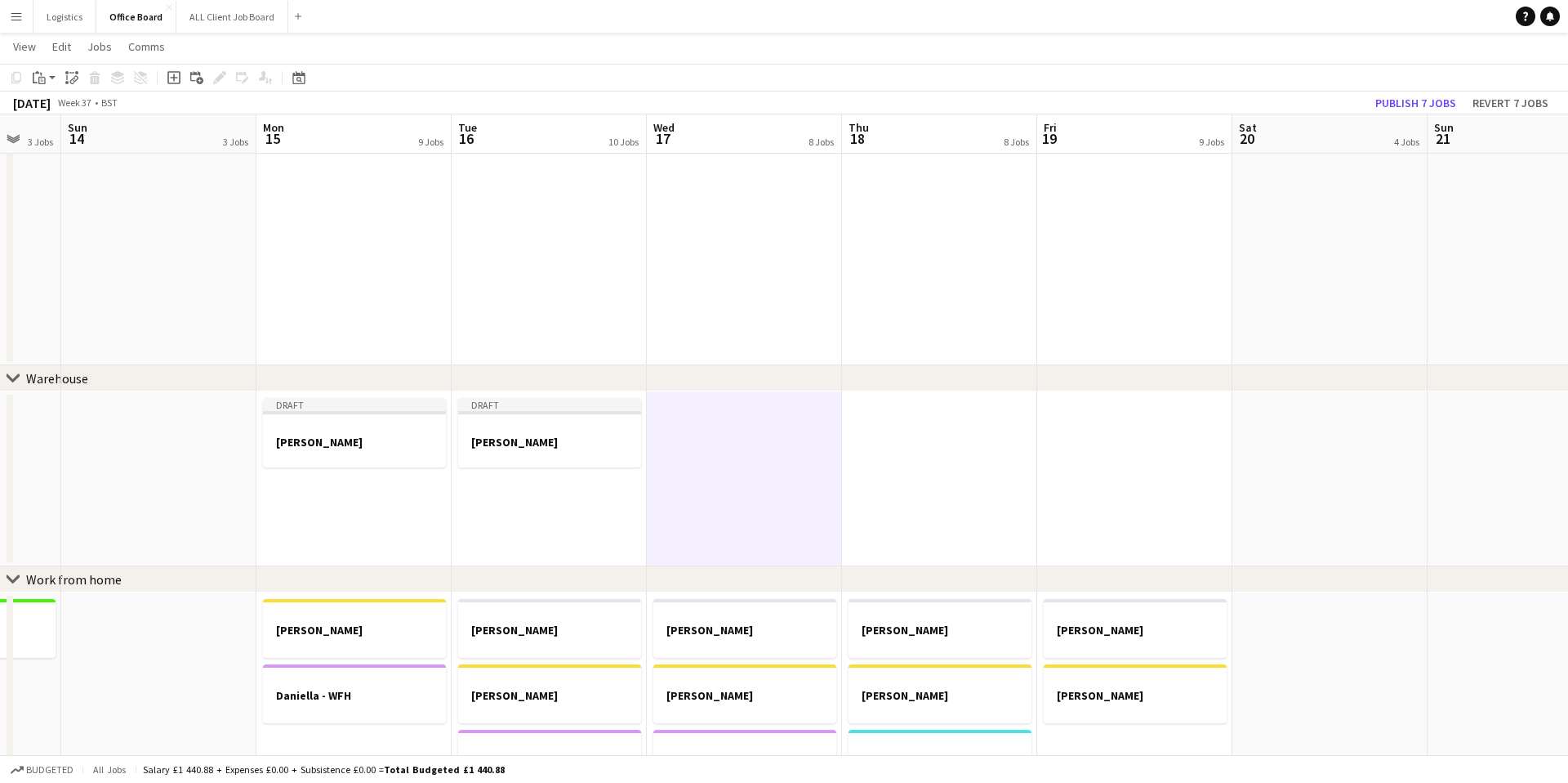
scroll to position [0, 715]
click at [53, 76] on app-action-btn "Paste" at bounding box center [43, 77] width 29 height 19
click at [75, 135] on link "Paste with crew Command Shift V" at bounding box center [108, 136] width 129 height 14
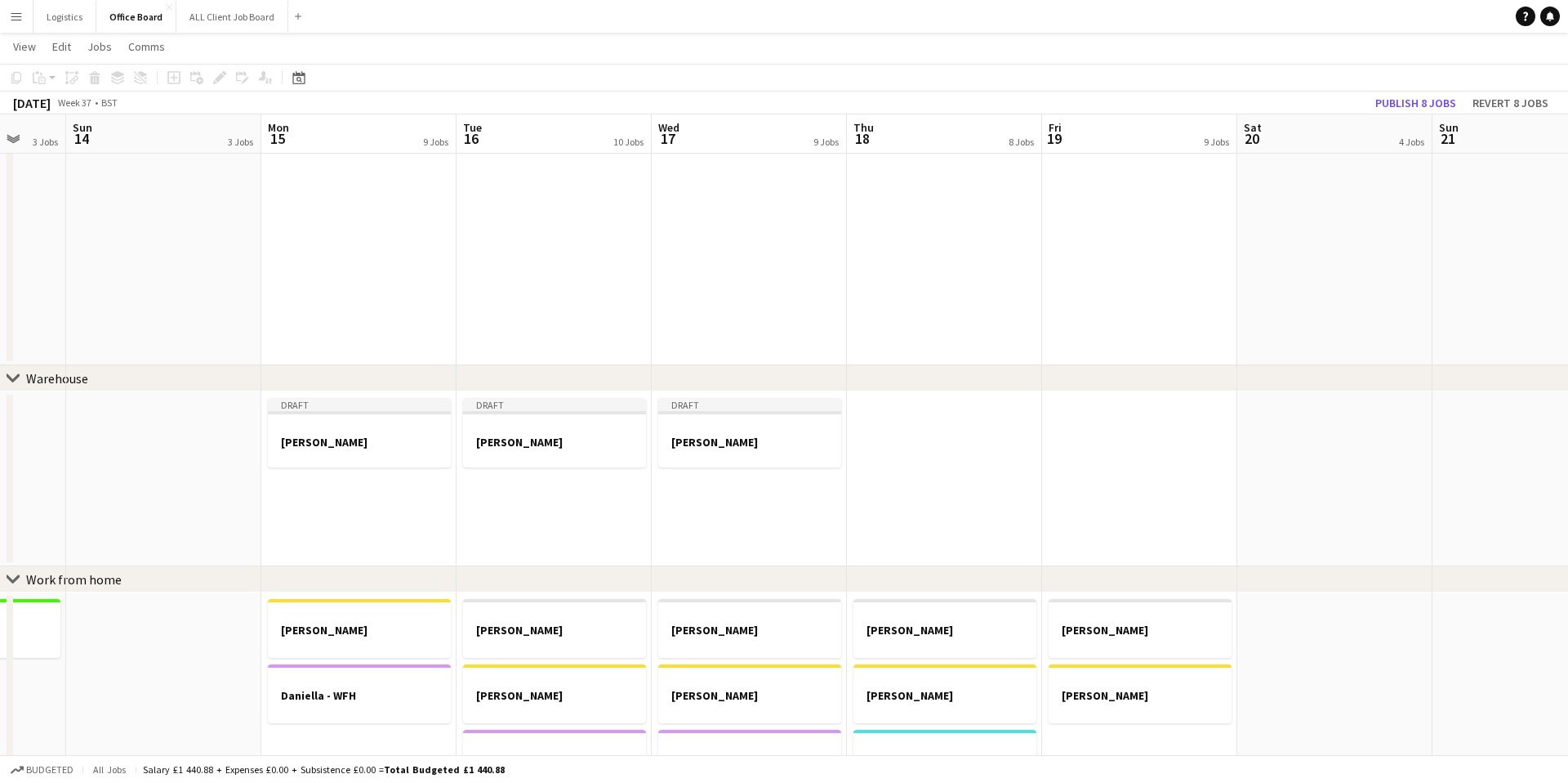
click at [915, 438] on app-date-cell at bounding box center [945, 478] width 195 height 175
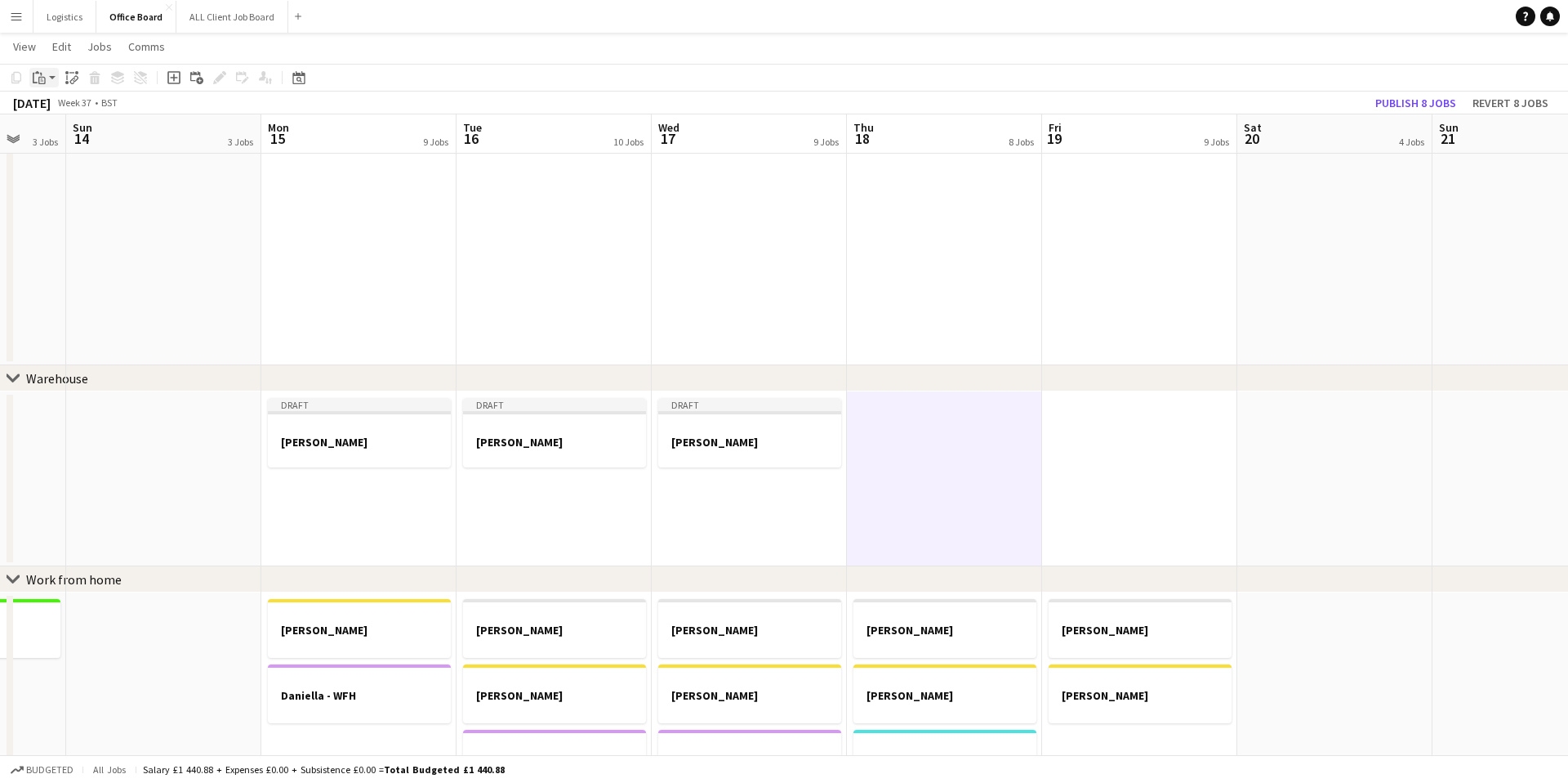
click at [52, 74] on app-action-btn "Paste" at bounding box center [43, 77] width 29 height 19
click at [97, 133] on link "Paste with crew Command Shift V" at bounding box center [108, 136] width 129 height 14
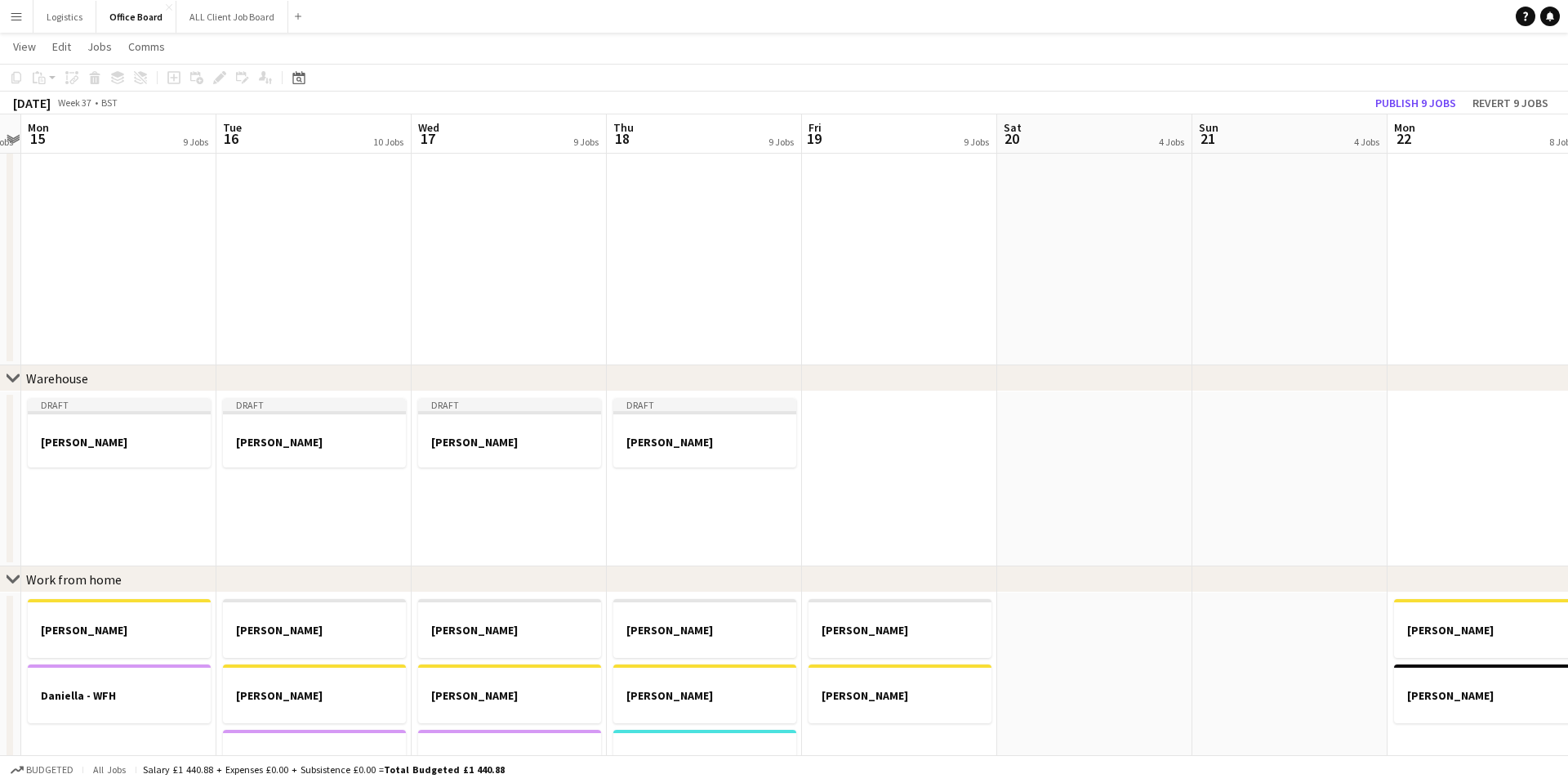
scroll to position [0, 571]
click at [900, 435] on app-date-cell at bounding box center [893, 478] width 195 height 175
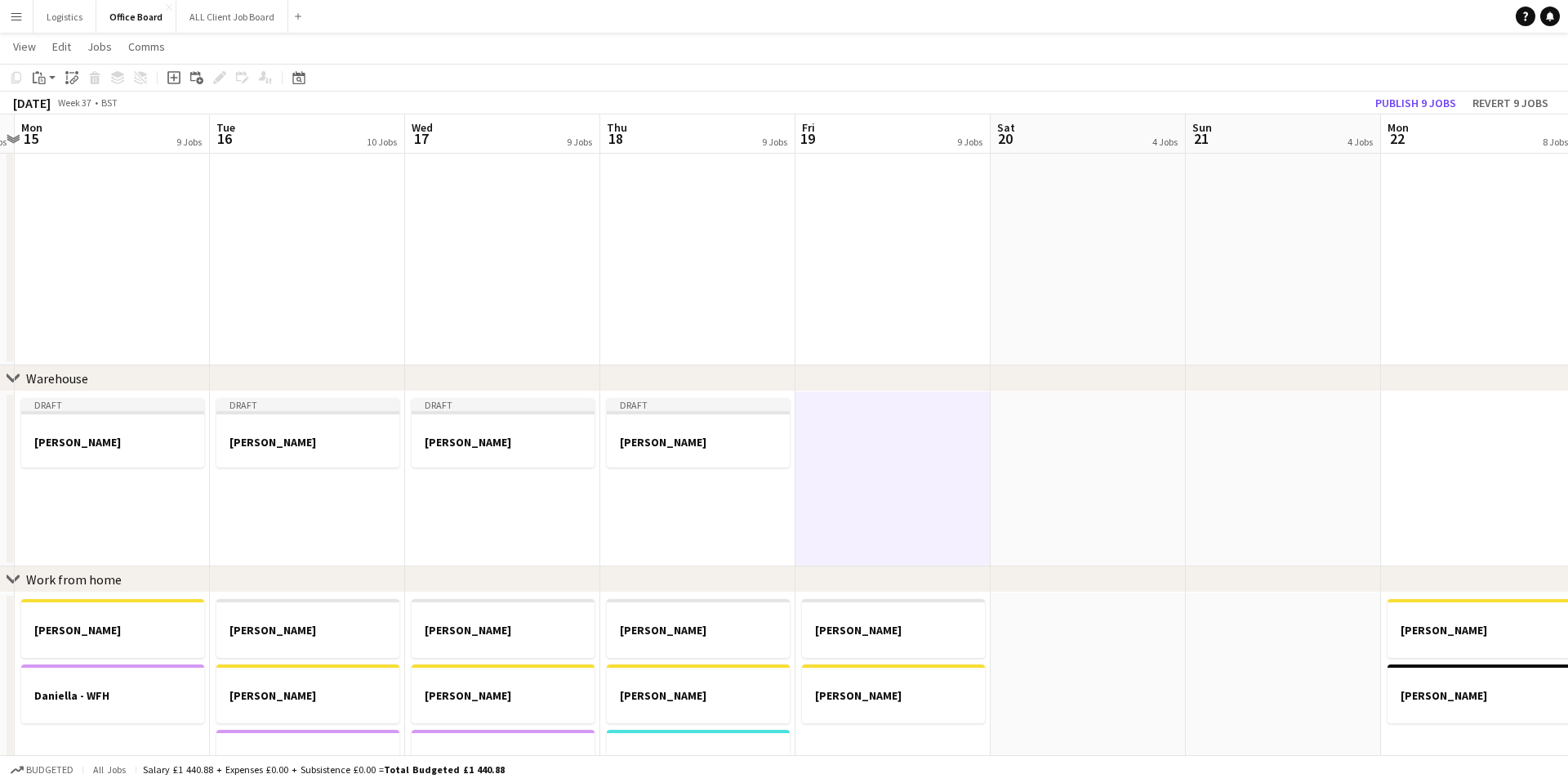
drag, startPoint x: 54, startPoint y: 73, endPoint x: 69, endPoint y: 115, distance: 44.6
click at [54, 73] on app-action-btn "Paste" at bounding box center [43, 77] width 29 height 19
drag, startPoint x: 97, startPoint y: 134, endPoint x: 124, endPoint y: 148, distance: 30.4
click at [97, 134] on link "Paste with crew Command Shift V" at bounding box center [108, 136] width 129 height 14
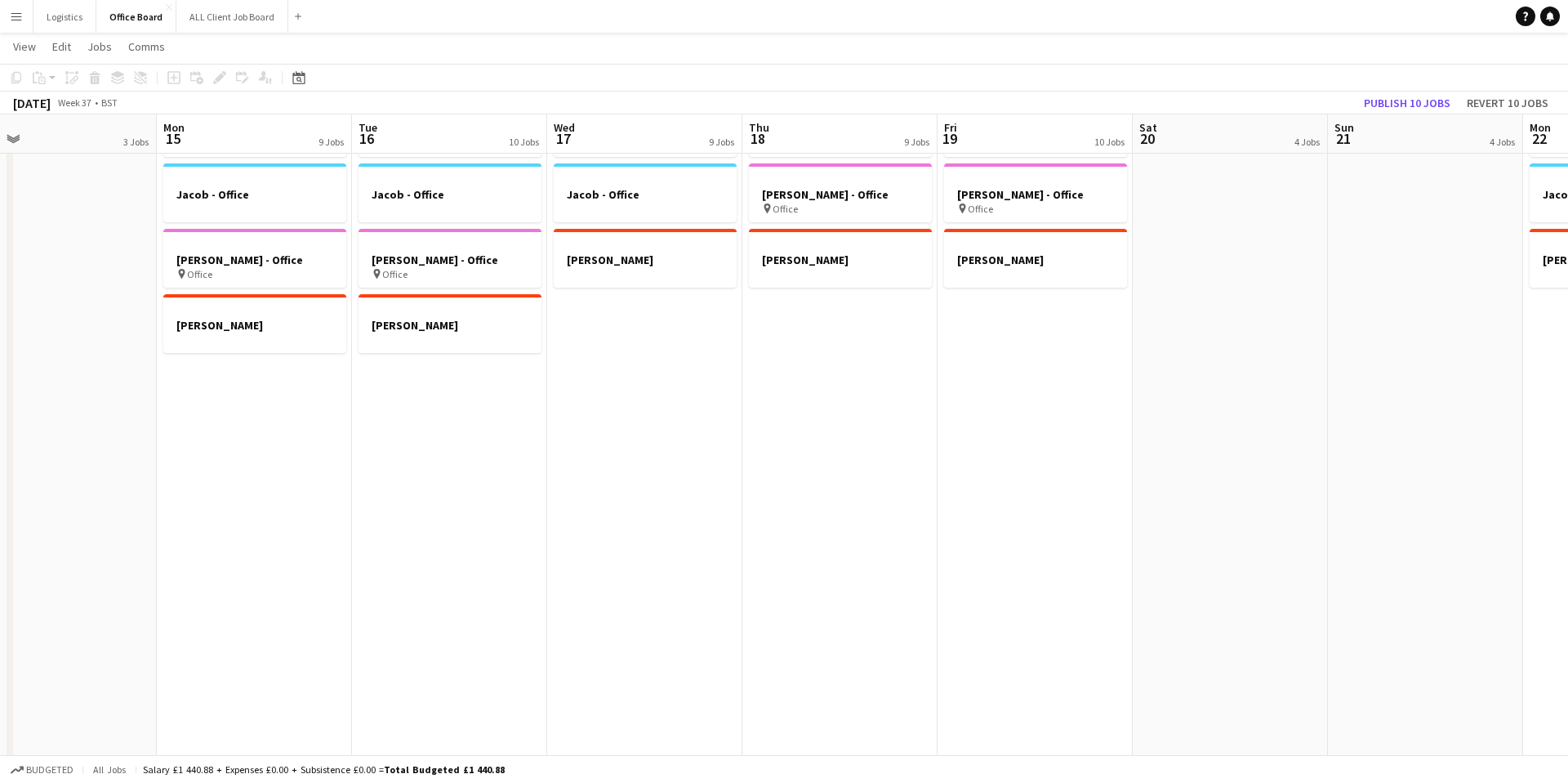
scroll to position [0, 642]
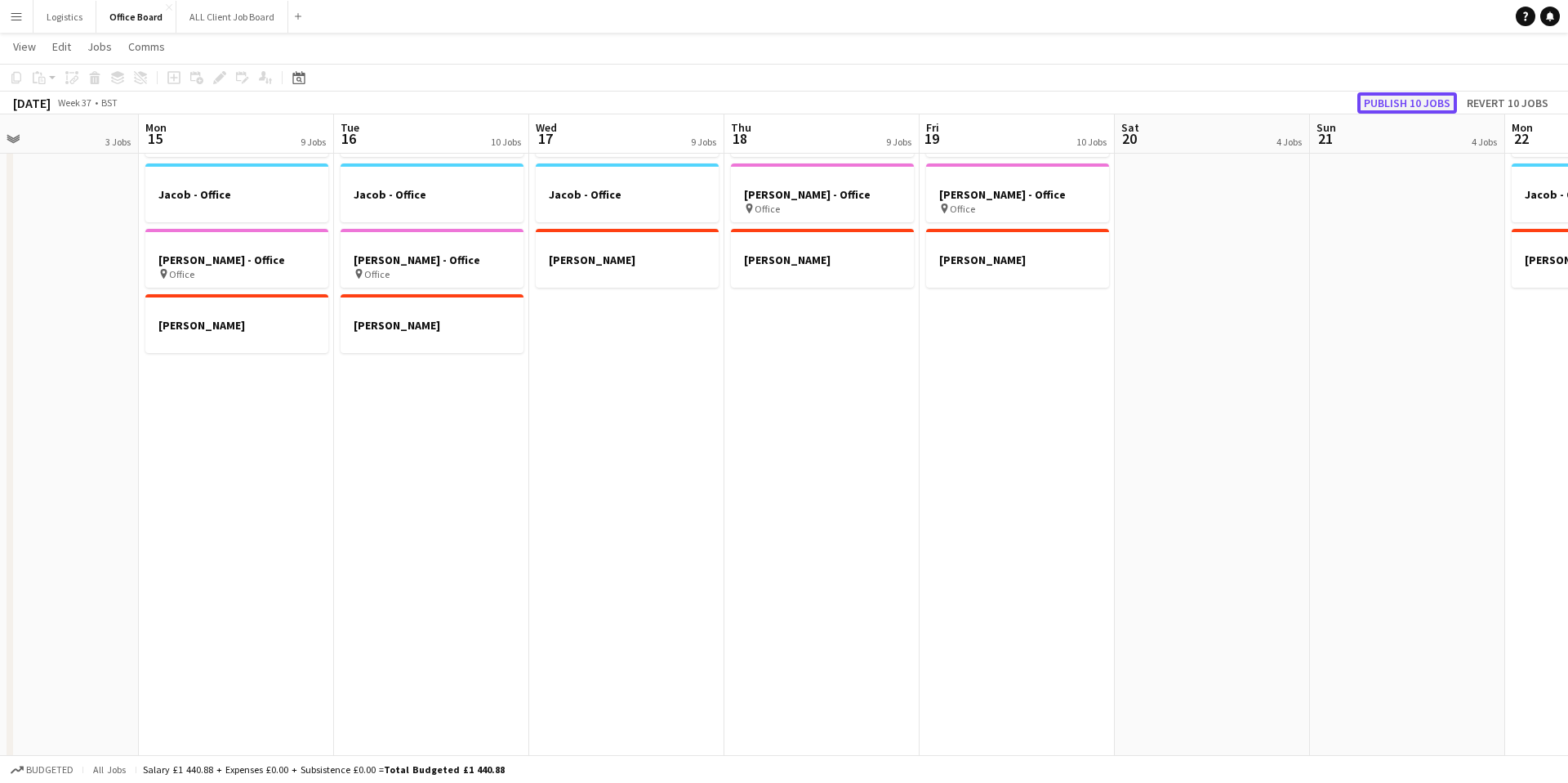
click at [1405, 100] on button "Publish 10 jobs" at bounding box center [1407, 103] width 99 height 21
